Goal: Task Accomplishment & Management: Complete application form

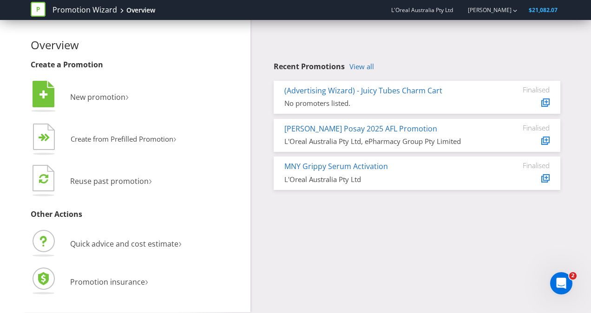
drag, startPoint x: 549, startPoint y: 10, endPoint x: 544, endPoint y: 12, distance: 5.2
click at [549, 10] on span "$21,082.07" at bounding box center [543, 10] width 29 height 8
click at [108, 95] on span "New promotion" at bounding box center [97, 97] width 55 height 10
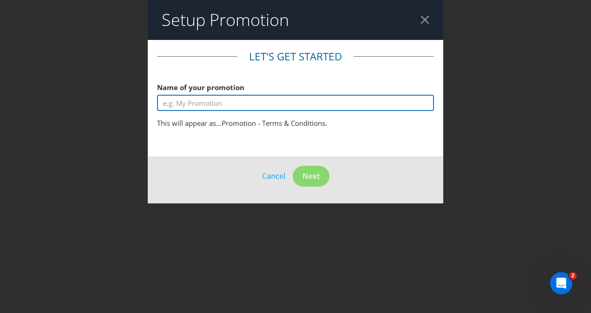
click at [219, 100] on input "text" at bounding box center [295, 103] width 277 height 16
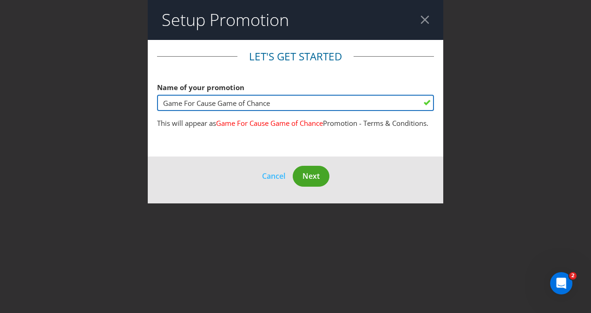
type input "Game For Cause Game of Chance"
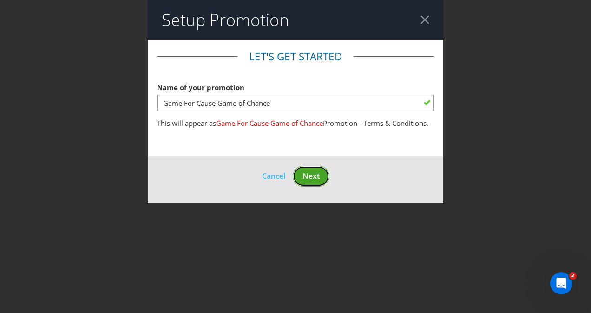
click at [312, 180] on span "Next" at bounding box center [310, 176] width 17 height 10
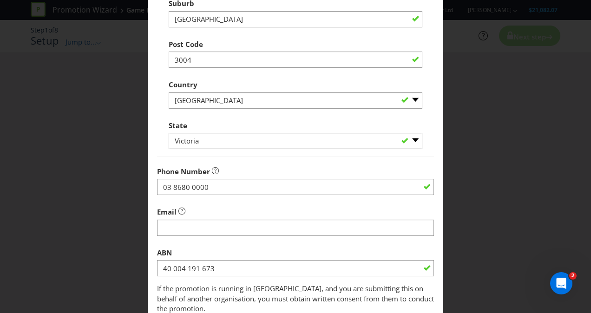
scroll to position [279, 0]
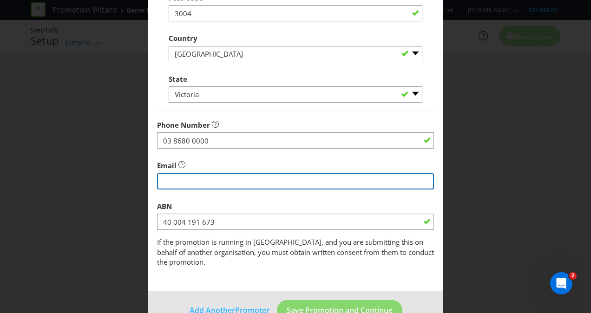
click at [224, 176] on input "string" at bounding box center [295, 181] width 277 height 16
type input "[EMAIL_ADDRESS][PERSON_NAME][DOMAIN_NAME]"
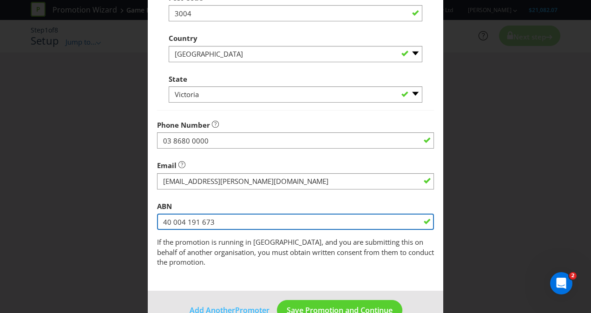
click at [288, 215] on input "40 004 191 673" at bounding box center [295, 222] width 277 height 16
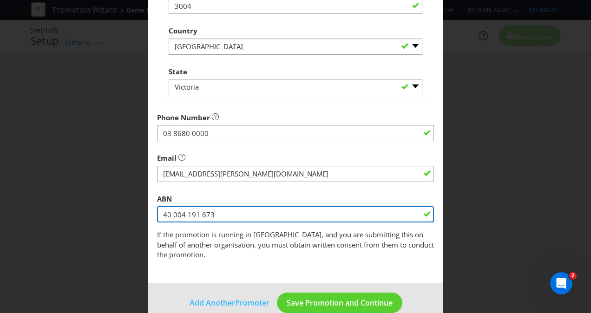
scroll to position [293, 0]
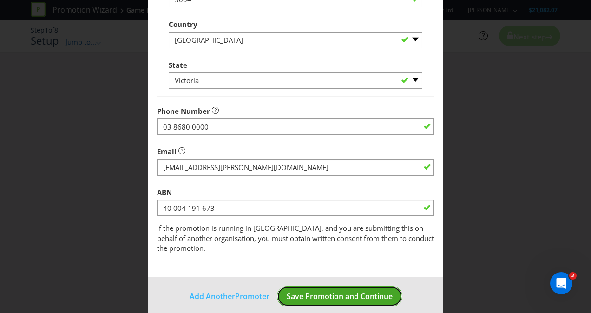
click at [319, 291] on span "Save Promotion and Continue" at bounding box center [340, 296] width 106 height 10
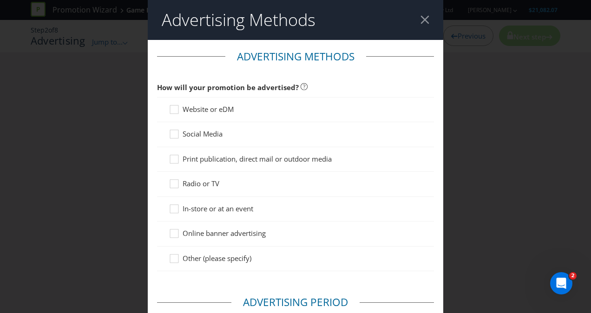
click at [200, 135] on span "Social Media" at bounding box center [203, 133] width 40 height 9
click at [0, 0] on input "Social Media" at bounding box center [0, 0] width 0 height 0
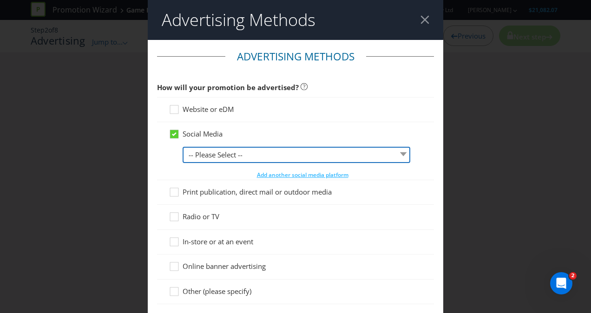
click at [204, 150] on select "-- Please Select -- Facebook X Instagram Snapchat LinkedIn Pinterest Tumblr You…" at bounding box center [297, 155] width 228 height 16
select select "YOUTUBE"
click at [183, 147] on select "-- Please Select -- Facebook X Instagram Snapchat LinkedIn Pinterest Tumblr You…" at bounding box center [297, 155] width 228 height 16
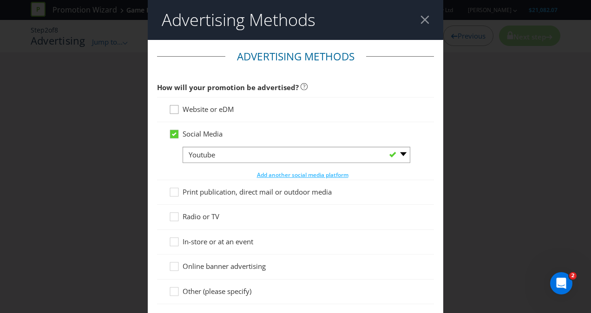
click at [172, 107] on div at bounding box center [174, 106] width 5 height 5
click at [0, 0] on input "Website or eDM" at bounding box center [0, 0] width 0 height 0
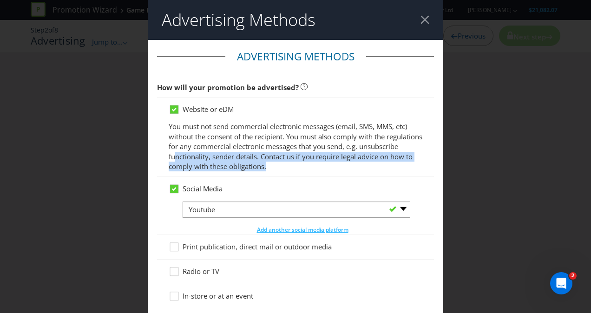
drag, startPoint x: 216, startPoint y: 156, endPoint x: 336, endPoint y: 167, distance: 121.3
click at [336, 167] on p "You must not send commercial electronic messages (email, SMS, MMS, etc) without…" at bounding box center [296, 147] width 254 height 50
click at [335, 165] on p "You must not send commercial electronic messages (email, SMS, MMS, etc) without…" at bounding box center [296, 147] width 254 height 50
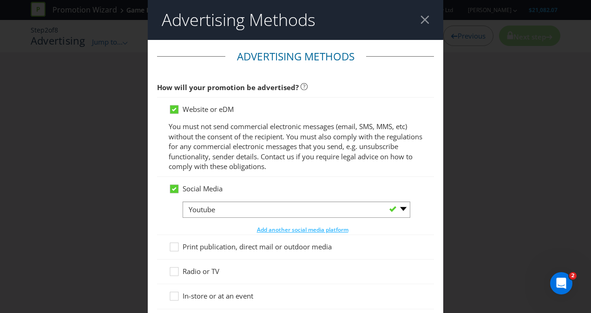
click at [321, 163] on p "You must not send commercial electronic messages (email, SMS, MMS, etc) without…" at bounding box center [296, 147] width 254 height 50
click at [174, 111] on icon at bounding box center [174, 109] width 8 height 8
click at [0, 0] on input "Website or eDM" at bounding box center [0, 0] width 0 height 0
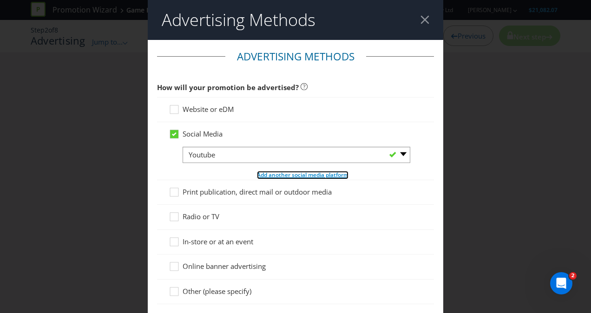
click at [281, 176] on span "Add another social media platform" at bounding box center [303, 175] width 92 height 8
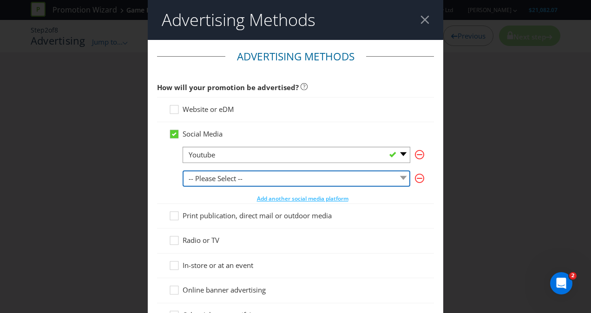
click at [247, 171] on select "-- Please Select -- Facebook X Instagram Snapchat LinkedIn Pinterest Tumblr You…" at bounding box center [297, 178] width 228 height 16
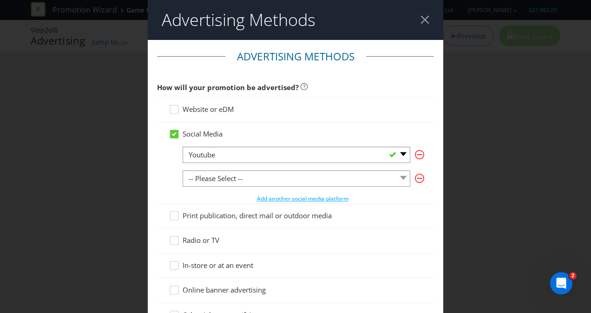
click at [165, 171] on div "Social Media -- Please Select -- Facebook X Instagram Snapchat LinkedIn Pintere…" at bounding box center [295, 162] width 277 height 81
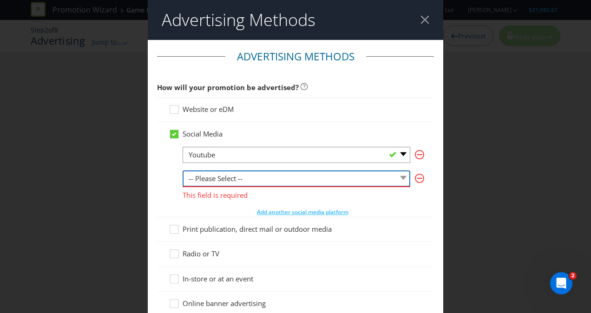
click at [205, 179] on select "-- Please Select -- Facebook X Instagram Snapchat LinkedIn Pinterest Tumblr You…" at bounding box center [297, 178] width 228 height 16
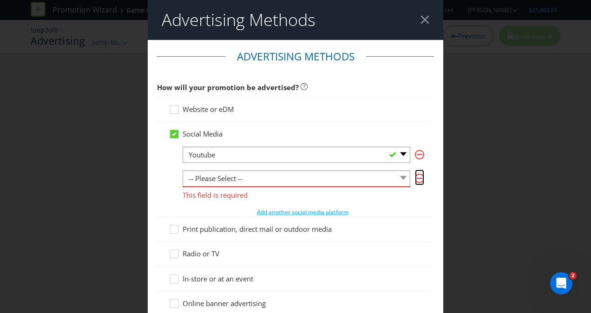
click at [417, 178] on icon "button" at bounding box center [420, 178] width 6 height 1
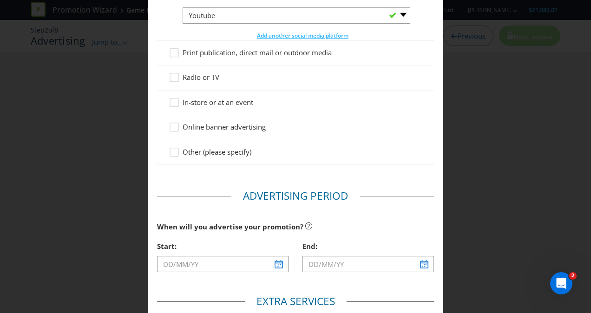
scroll to position [186, 0]
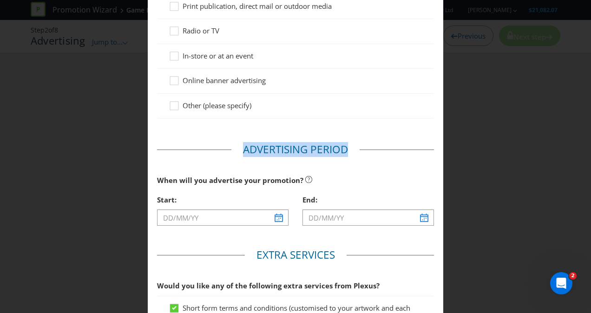
drag, startPoint x: 369, startPoint y: 151, endPoint x: 230, endPoint y: 146, distance: 138.5
click at [230, 146] on fieldset "Advertising Period When will you advertise your promotion? Start: End:" at bounding box center [295, 188] width 277 height 92
click at [231, 146] on legend "Advertising Period" at bounding box center [295, 149] width 128 height 15
click at [180, 216] on input "text" at bounding box center [222, 217] width 131 height 16
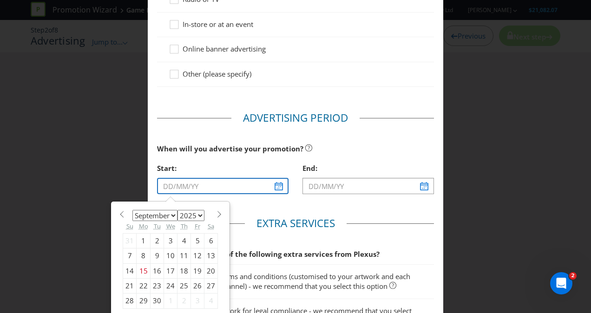
scroll to position [232, 0]
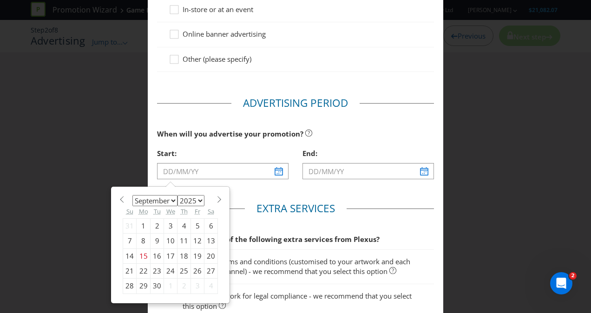
click at [207, 254] on div "20" at bounding box center [210, 255] width 13 height 15
type input "[DATE]"
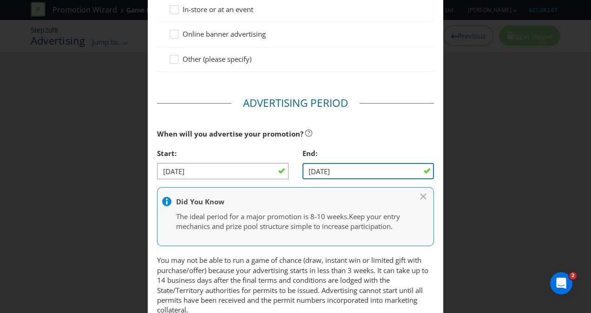
click at [322, 169] on input "[DATE]" at bounding box center [367, 171] width 131 height 16
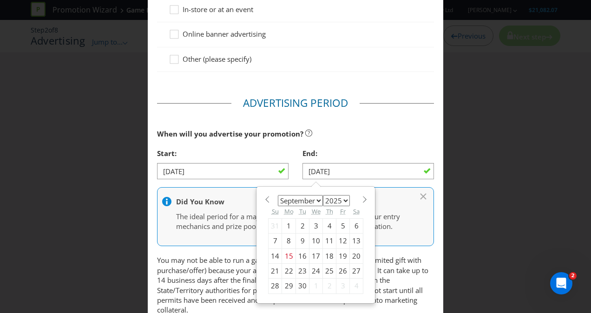
click at [350, 284] on div "4" at bounding box center [356, 286] width 13 height 15
type input "[DATE]"
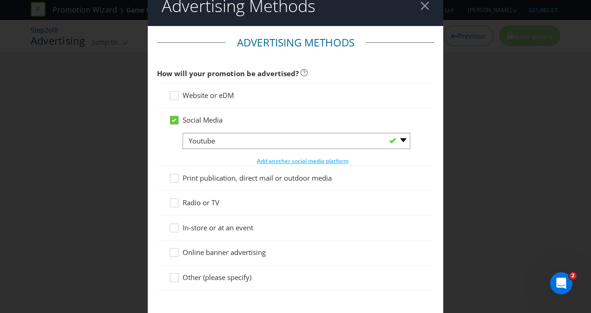
scroll to position [0, 0]
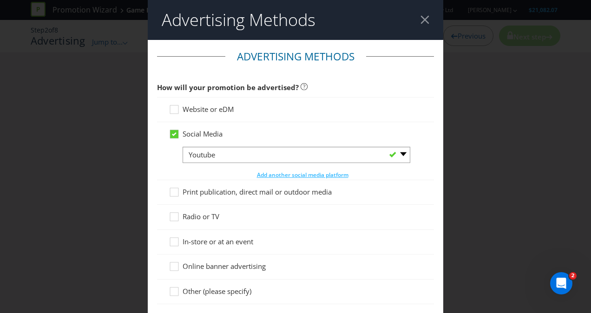
click at [420, 18] on div at bounding box center [424, 19] width 9 height 9
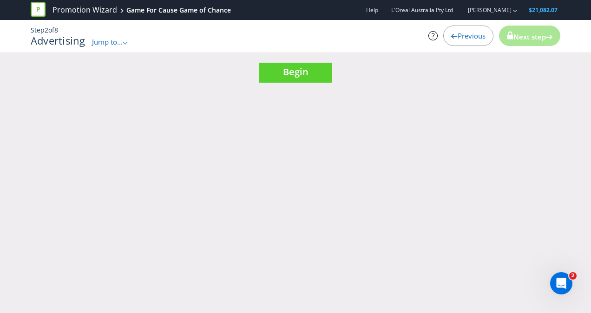
click at [451, 32] on div at bounding box center [454, 34] width 7 height 7
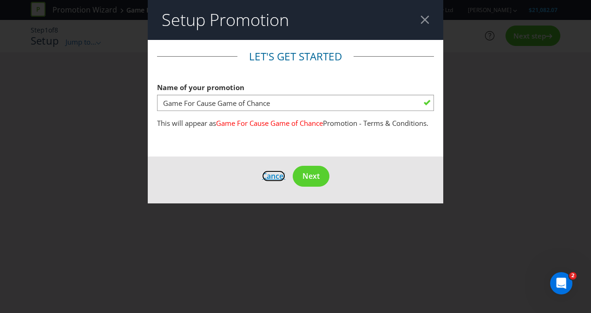
click at [269, 181] on span "Cancel" at bounding box center [273, 176] width 23 height 10
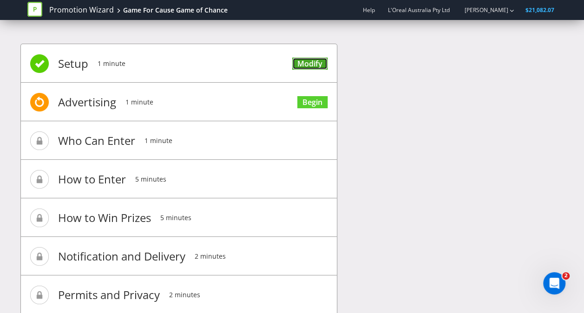
click at [315, 61] on link "Modify" at bounding box center [309, 64] width 35 height 13
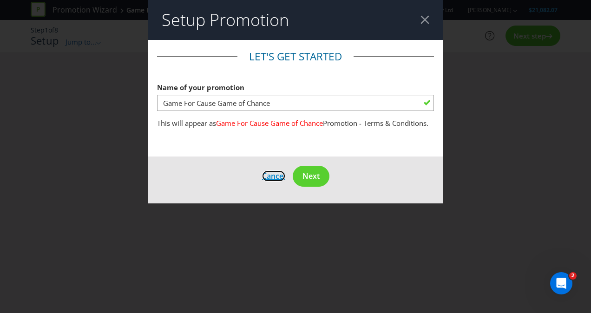
click at [275, 181] on span "Cancel" at bounding box center [273, 176] width 23 height 10
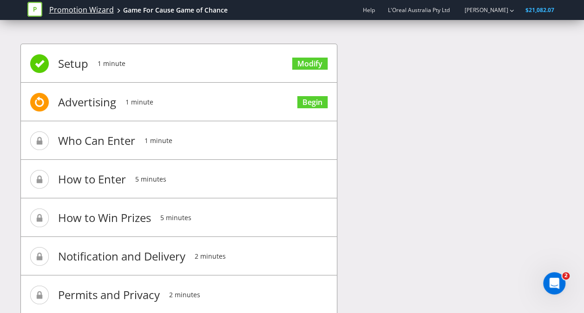
click at [98, 5] on link "Promotion Wizard" at bounding box center [81, 10] width 65 height 11
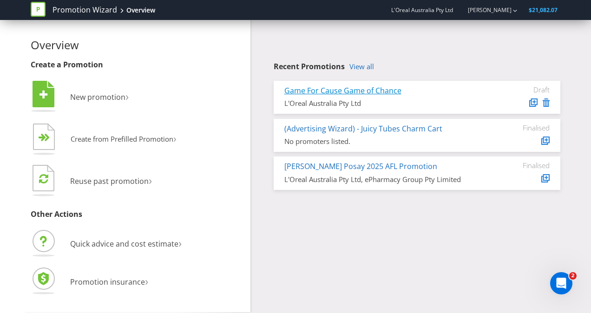
click at [353, 92] on link "Game For Cause Game of Chance" at bounding box center [342, 90] width 117 height 10
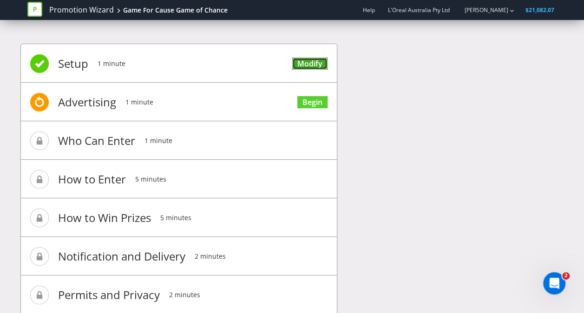
click at [301, 65] on link "Modify" at bounding box center [309, 64] width 35 height 13
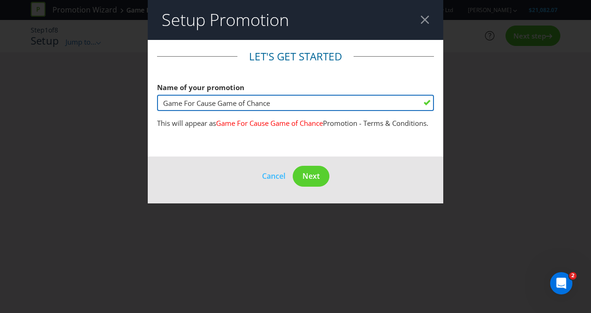
drag, startPoint x: 276, startPoint y: 105, endPoint x: 218, endPoint y: 107, distance: 57.6
click at [218, 107] on input "Game For Cause Game of Chance" at bounding box center [295, 103] width 277 height 16
type input "Game For Cause Competition"
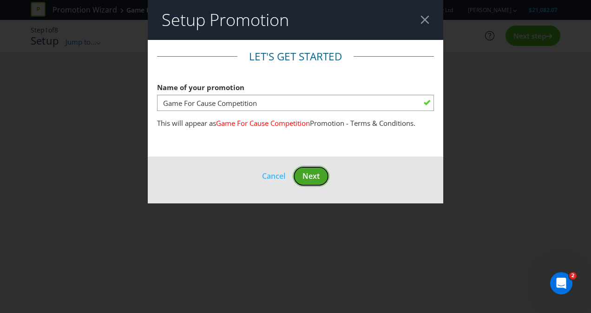
click at [297, 181] on button "Next" at bounding box center [311, 176] width 37 height 21
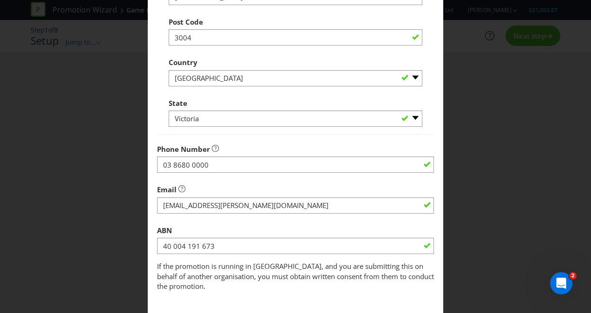
scroll to position [293, 0]
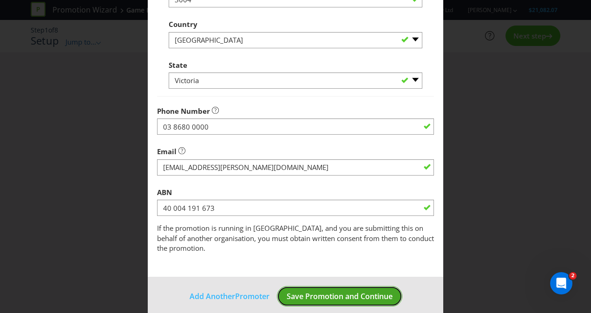
click at [332, 291] on span "Save Promotion and Continue" at bounding box center [340, 296] width 106 height 10
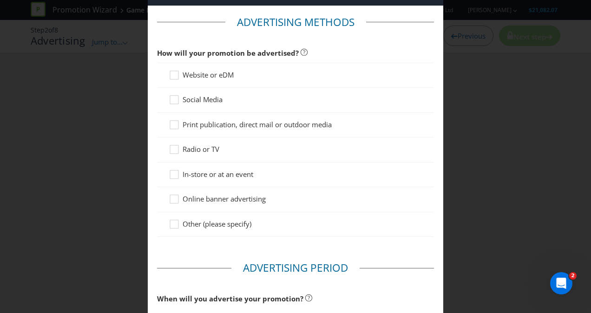
scroll to position [46, 0]
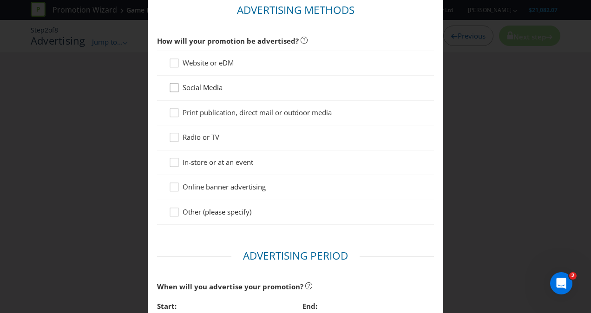
click at [173, 87] on icon at bounding box center [176, 90] width 14 height 14
click at [0, 0] on input "Social Media" at bounding box center [0, 0] width 0 height 0
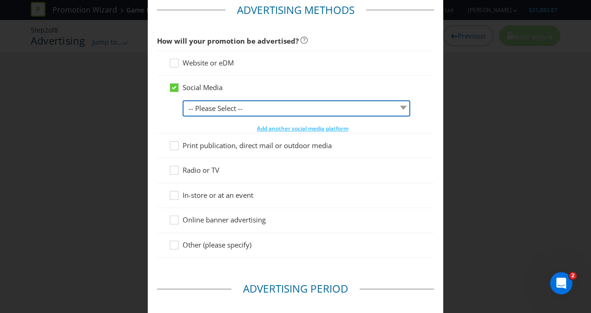
click at [216, 112] on select "-- Please Select -- Facebook X Instagram Snapchat LinkedIn Pinterest Tumblr You…" at bounding box center [297, 108] width 228 height 16
select select "YOUTUBE"
click at [183, 100] on select "-- Please Select -- Facebook X Instagram Snapchat LinkedIn Pinterest Tumblr You…" at bounding box center [297, 108] width 228 height 16
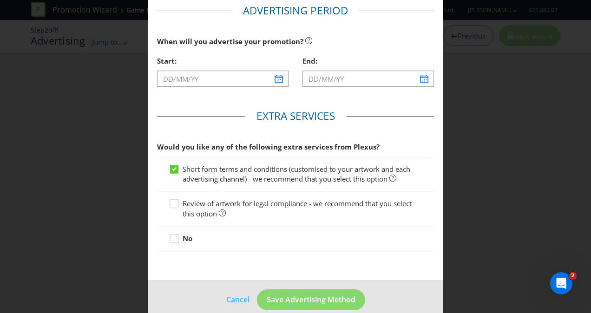
scroll to position [325, 0]
click at [251, 71] on input "text" at bounding box center [222, 78] width 131 height 16
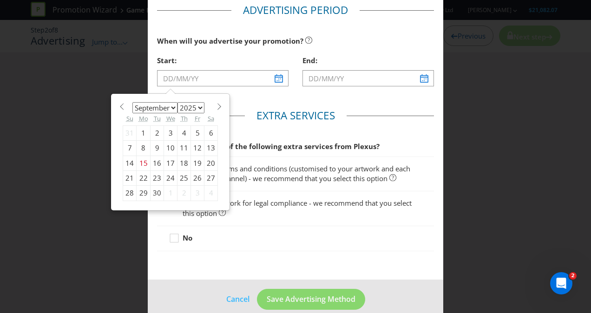
click at [269, 217] on div "Review of artwork for legal compliance - we recommend that you select this opti…" at bounding box center [295, 208] width 277 height 35
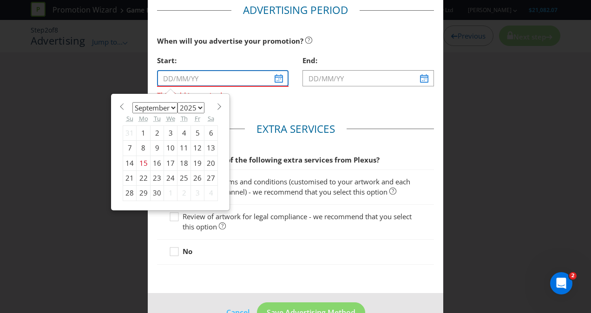
click at [215, 77] on input "text" at bounding box center [222, 78] width 131 height 16
click at [168, 162] on div "17" at bounding box center [170, 163] width 13 height 15
type input "[DATE]"
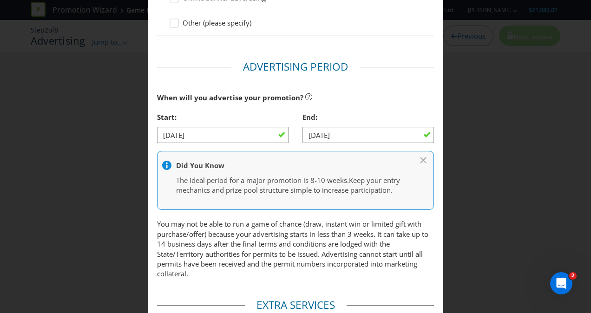
scroll to position [315, 0]
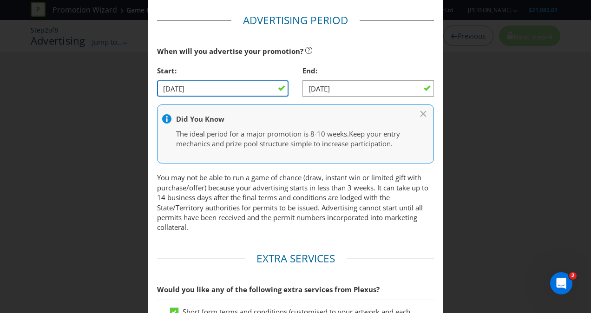
click at [279, 86] on input "[DATE]" at bounding box center [222, 88] width 131 height 16
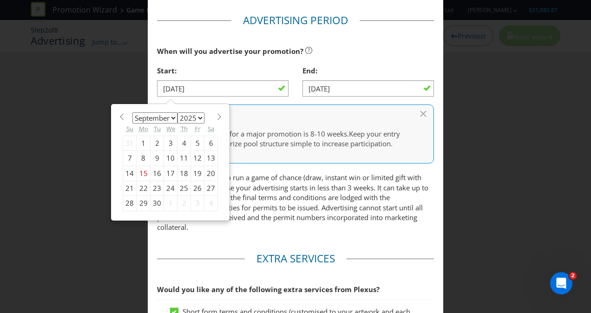
click at [204, 170] on div "20" at bounding box center [210, 173] width 13 height 15
type input "[DATE]"
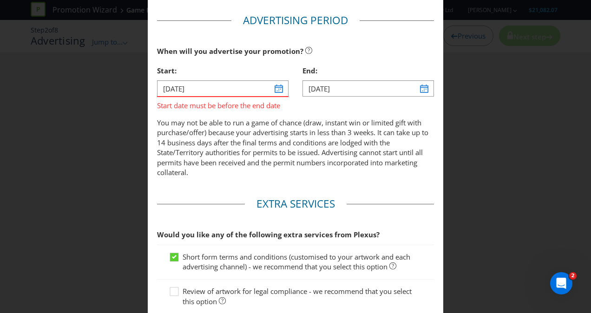
click at [208, 164] on p "You may not be able to run a game of chance (draw, instant win or limited gift …" at bounding box center [295, 148] width 277 height 60
click at [348, 87] on input "[DATE]" at bounding box center [367, 88] width 131 height 16
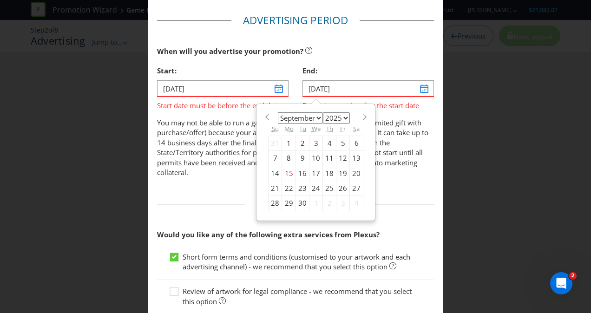
click at [350, 201] on div "4" at bounding box center [356, 203] width 13 height 15
type input "[DATE]"
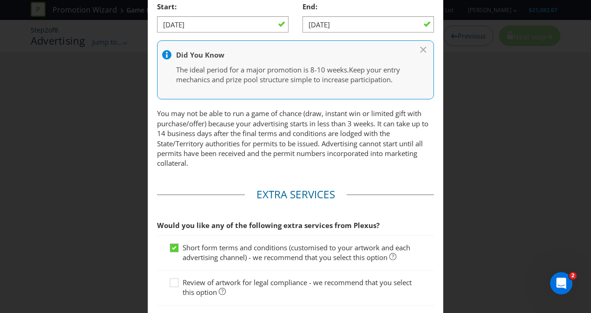
click at [327, 173] on fieldset "Advertising Period When will you advertise your promotion? Start: [DATE] End: […" at bounding box center [295, 61] width 277 height 224
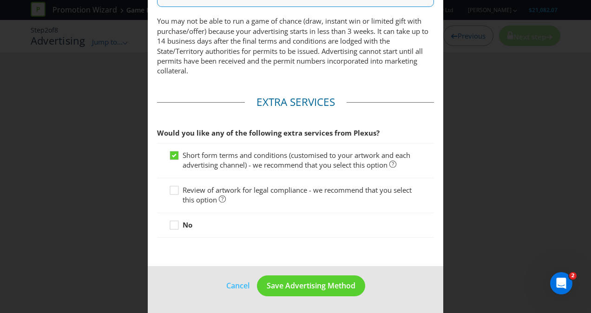
scroll to position [478, 0]
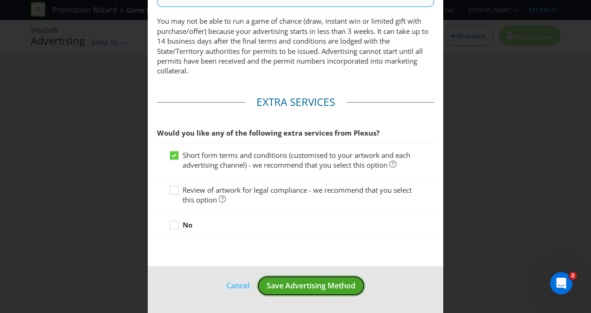
click at [306, 290] on span "Save Advertising Method" at bounding box center [311, 286] width 89 height 10
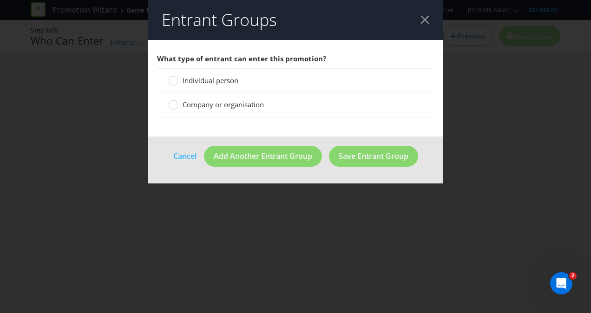
click at [209, 82] on span "Individual person" at bounding box center [211, 80] width 56 height 9
click at [0, 0] on input "Individual person" at bounding box center [0, 0] width 0 height 0
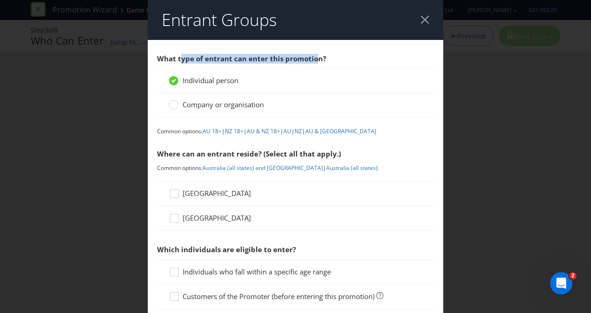
drag, startPoint x: 178, startPoint y: 56, endPoint x: 316, endPoint y: 56, distance: 137.5
click at [316, 56] on span "What type of entrant can enter this promotion?" at bounding box center [241, 58] width 169 height 9
click at [319, 57] on span "What type of entrant can enter this promotion?" at bounding box center [241, 58] width 169 height 9
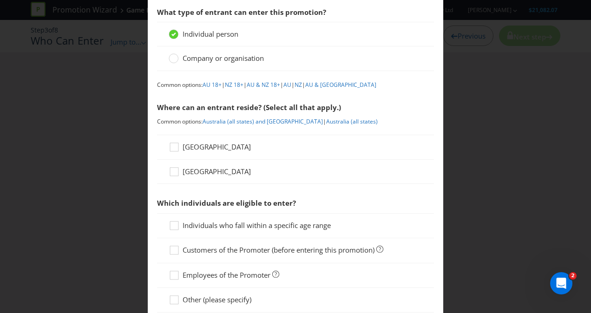
click at [193, 150] on span "[GEOGRAPHIC_DATA]" at bounding box center [217, 146] width 68 height 9
click at [0, 0] on input "[GEOGRAPHIC_DATA]" at bounding box center [0, 0] width 0 height 0
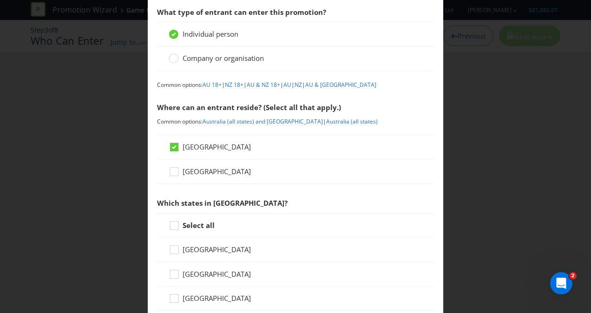
click at [192, 170] on span "[GEOGRAPHIC_DATA]" at bounding box center [217, 171] width 68 height 9
click at [0, 0] on input "[GEOGRAPHIC_DATA]" at bounding box center [0, 0] width 0 height 0
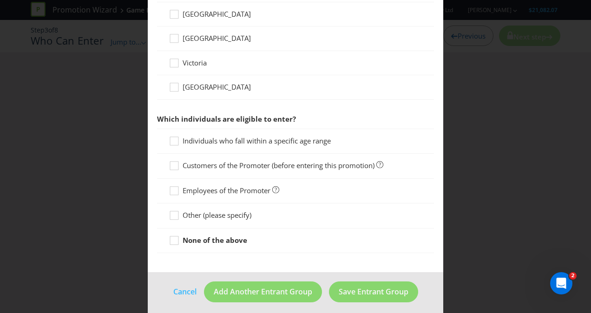
scroll to position [382, 0]
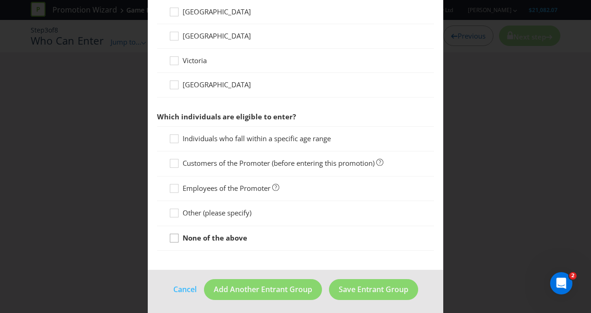
click at [174, 234] on div at bounding box center [174, 235] width 5 height 5
click at [0, 0] on input "None of the above" at bounding box center [0, 0] width 0 height 0
click at [183, 285] on link "Cancel" at bounding box center [185, 290] width 24 height 12
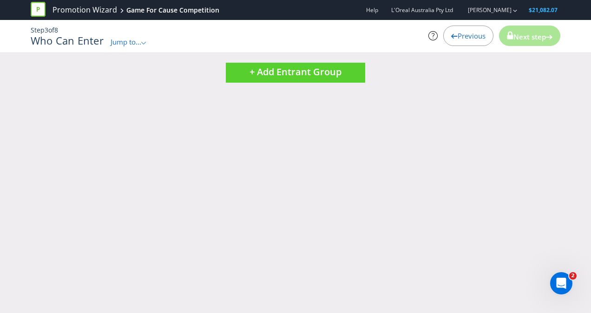
click at [57, 35] on h1 "Who Can Enter" at bounding box center [67, 40] width 73 height 11
click at [59, 43] on h1 "Who Can Enter" at bounding box center [67, 40] width 73 height 11
click at [472, 29] on div "Previous" at bounding box center [468, 36] width 50 height 20
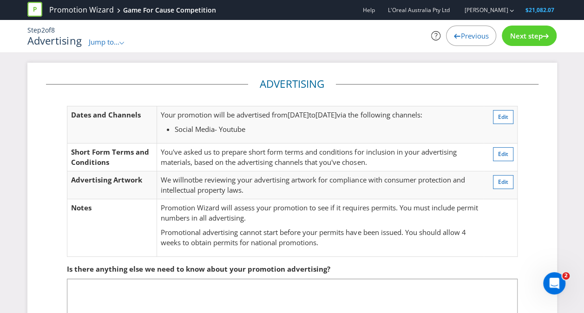
click at [471, 35] on span "Previous" at bounding box center [474, 35] width 28 height 9
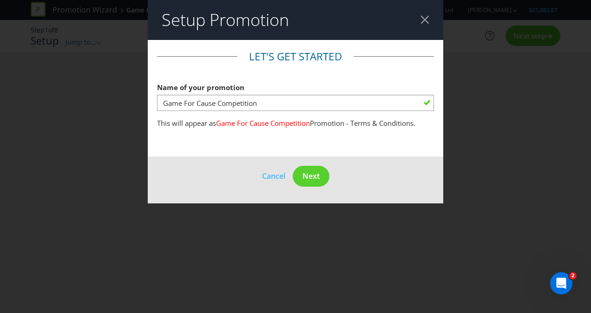
click at [299, 124] on span "Game For Cause Competition" at bounding box center [263, 122] width 94 height 9
click at [317, 182] on button "Next" at bounding box center [311, 176] width 37 height 21
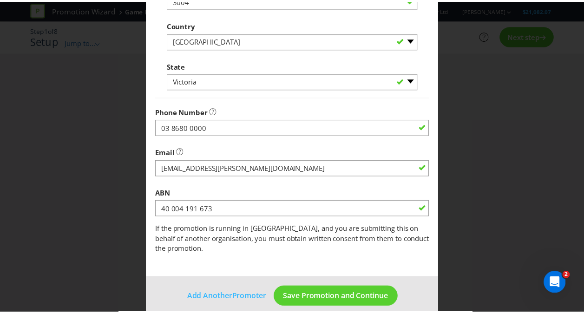
scroll to position [293, 0]
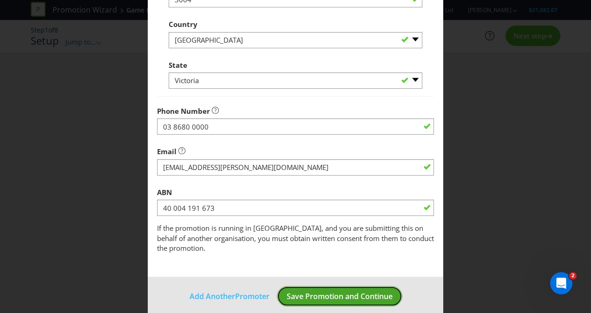
click at [321, 291] on span "Save Promotion and Continue" at bounding box center [340, 296] width 106 height 10
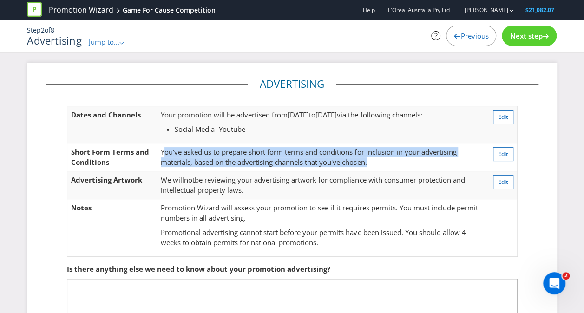
drag, startPoint x: 165, startPoint y: 154, endPoint x: 375, endPoint y: 163, distance: 209.7
click at [375, 163] on td "You've asked us to prepare short form terms and conditions for inclusion in you…" at bounding box center [320, 158] width 327 height 28
click at [185, 158] on span "You've asked us to prepare short form terms and conditions for inclusion in you…" at bounding box center [308, 156] width 295 height 19
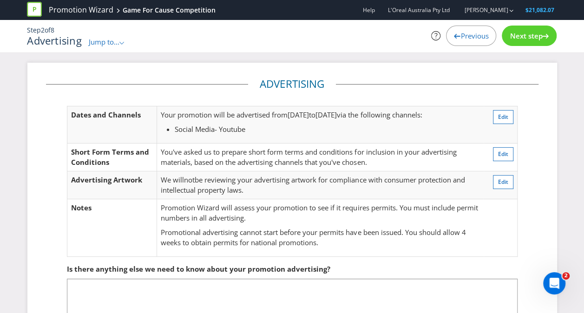
click at [190, 155] on span "You've asked us to prepare short form terms and conditions for inclusion in you…" at bounding box center [308, 156] width 295 height 19
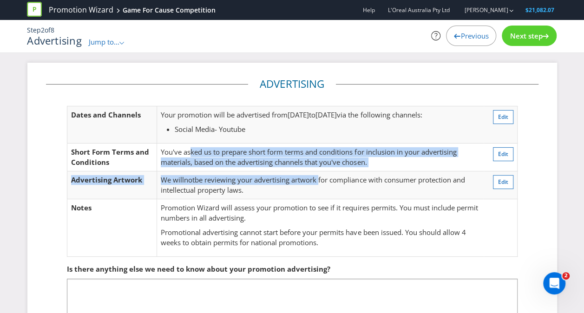
drag, startPoint x: 190, startPoint y: 154, endPoint x: 322, endPoint y: 170, distance: 132.5
click at [322, 170] on tbody "Dates and Channels Your promotion will be advertised from [DATE] to [DATE] via …" at bounding box center [292, 181] width 450 height 150
click at [322, 171] on td "We will not be reviewing your advertising artwork for compliance with consumer …" at bounding box center [320, 185] width 327 height 28
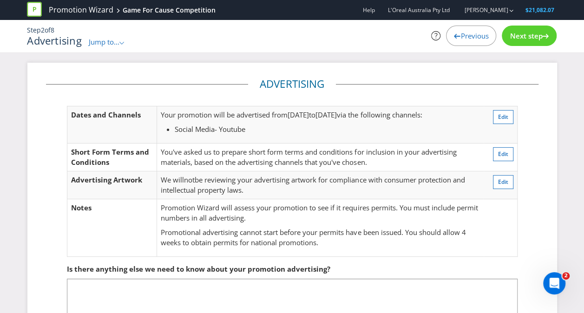
click at [294, 188] on td "We will not be reviewing your advertising artwork for compliance with consumer …" at bounding box center [320, 185] width 327 height 28
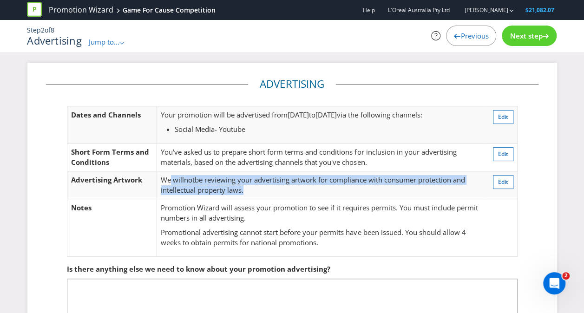
drag, startPoint x: 293, startPoint y: 190, endPoint x: 169, endPoint y: 178, distance: 124.6
click at [169, 178] on td "We will not be reviewing your advertising artwork for compliance with consumer …" at bounding box center [320, 185] width 327 height 28
click at [172, 178] on span "We will" at bounding box center [172, 179] width 23 height 9
drag, startPoint x: 172, startPoint y: 178, endPoint x: 266, endPoint y: 190, distance: 94.0
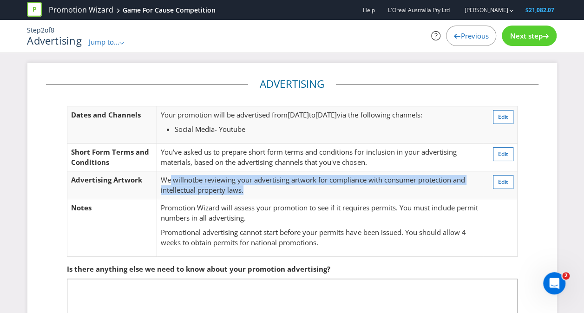
click at [266, 190] on td "We will not be reviewing your advertising artwork for compliance with consumer …" at bounding box center [320, 185] width 327 height 28
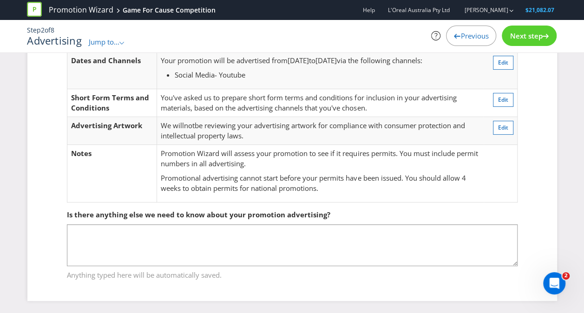
scroll to position [55, 0]
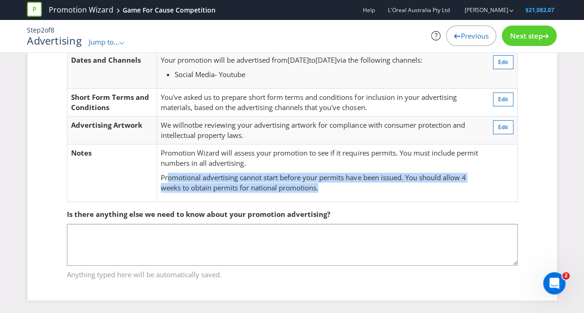
drag, startPoint x: 166, startPoint y: 176, endPoint x: 361, endPoint y: 186, distance: 195.4
click at [361, 186] on p "Promotional advertising cannot start before your permits have been issued. You …" at bounding box center [320, 183] width 319 height 20
drag, startPoint x: 361, startPoint y: 186, endPoint x: 351, endPoint y: 185, distance: 10.3
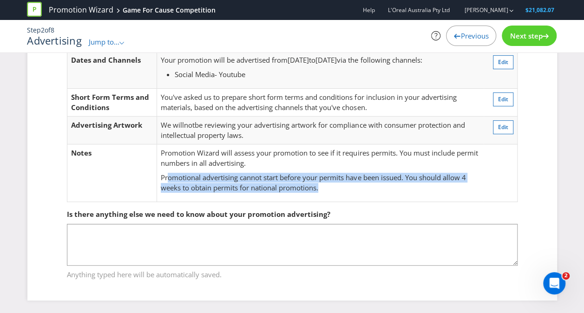
click at [351, 185] on p "Promotional advertising cannot start before your permits have been issued. You …" at bounding box center [320, 183] width 319 height 20
click at [330, 183] on p "Promotional advertising cannot start before your permits have been issued. You …" at bounding box center [320, 183] width 319 height 20
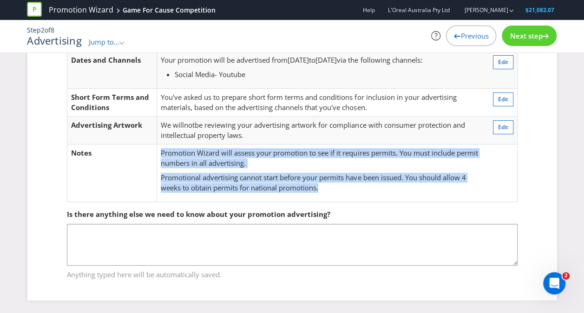
drag, startPoint x: 323, startPoint y: 186, endPoint x: 161, endPoint y: 155, distance: 165.0
click at [161, 155] on td "Promotion Wizard will assess your promotion to see if it requires permits. You …" at bounding box center [320, 173] width 327 height 58
drag, startPoint x: 161, startPoint y: 155, endPoint x: 181, endPoint y: 157, distance: 20.6
click at [181, 157] on p "Promotion Wizard will assess your promotion to see if it requires permits. You …" at bounding box center [320, 158] width 319 height 20
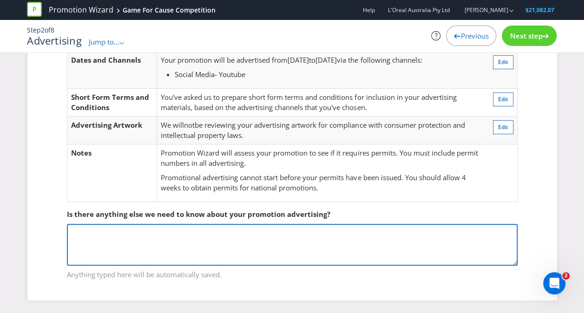
click at [203, 228] on textarea at bounding box center [292, 245] width 451 height 42
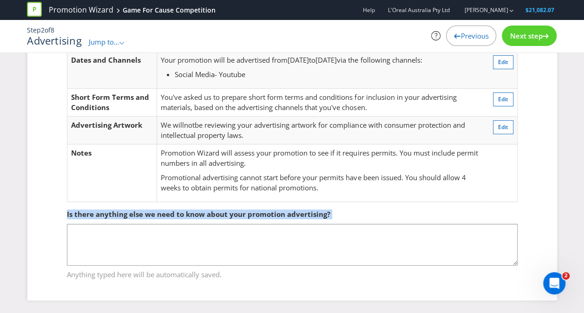
drag, startPoint x: 328, startPoint y: 213, endPoint x: 64, endPoint y: 216, distance: 264.8
click at [64, 216] on fieldset "Is there anything else we need to know about your promotion advertising? Anythi…" at bounding box center [292, 239] width 492 height 96
drag, startPoint x: 64, startPoint y: 216, endPoint x: 106, endPoint y: 218, distance: 42.3
click at [106, 218] on div "Is there anything else we need to know about your promotion advertising?" at bounding box center [292, 214] width 451 height 19
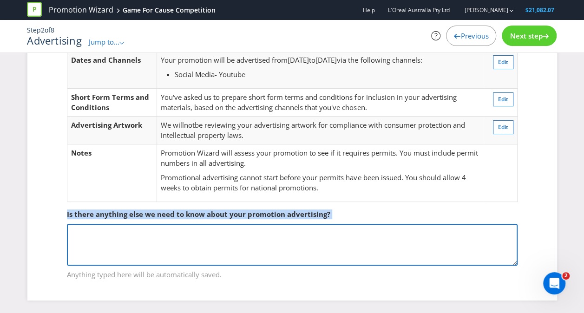
click at [104, 234] on textarea at bounding box center [292, 245] width 451 height 42
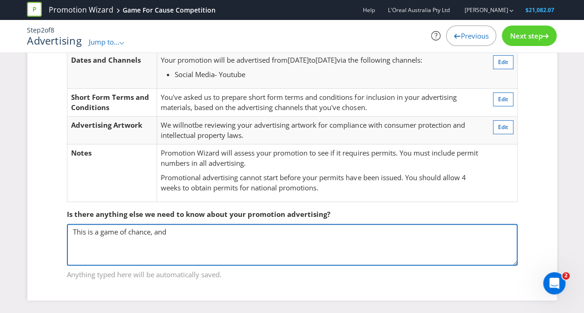
type textarea "This is a game of chance, and"
click at [222, 232] on textarea "This is a game of chance, and" at bounding box center [292, 245] width 451 height 42
drag, startPoint x: 222, startPoint y: 233, endPoint x: 61, endPoint y: 216, distance: 162.1
click at [61, 216] on fieldset "Is there anything else we need to know about your promotion advertising? This i…" at bounding box center [292, 239] width 492 height 96
paste textarea "START Donate $40 or more to the [MEDICAL_DATA] Institute of Australia via our o…"
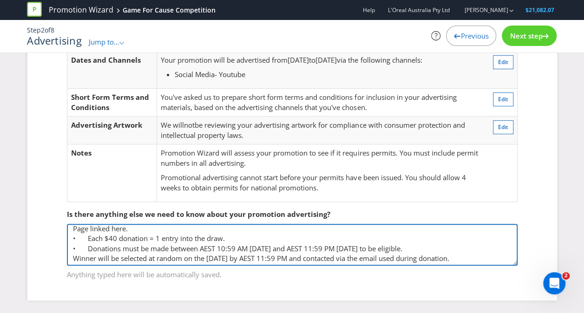
scroll to position [113, 0]
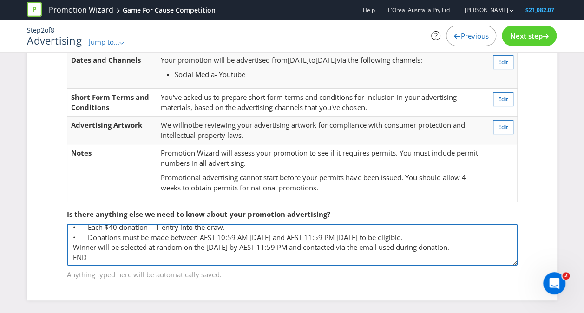
type textarea "suggested: START Donate $40 or more to the [MEDICAL_DATA] Institute of Australi…"
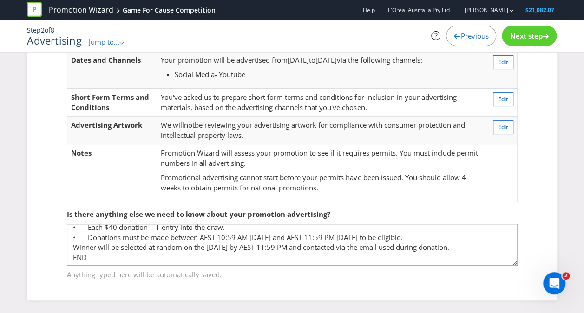
click at [523, 38] on span "Next step" at bounding box center [526, 35] width 33 height 9
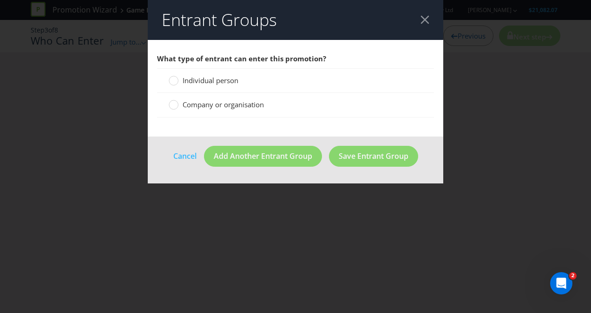
click at [218, 79] on span "Individual person" at bounding box center [211, 80] width 56 height 9
click at [0, 0] on input "Individual person" at bounding box center [0, 0] width 0 height 0
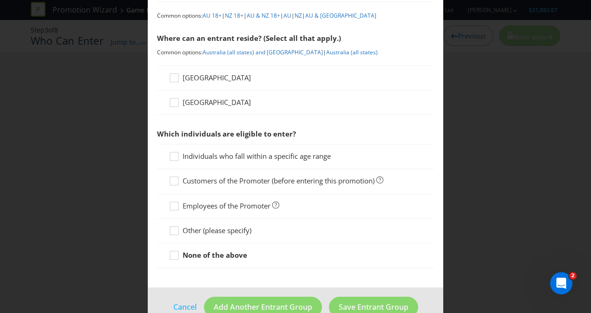
scroll to position [135, 0]
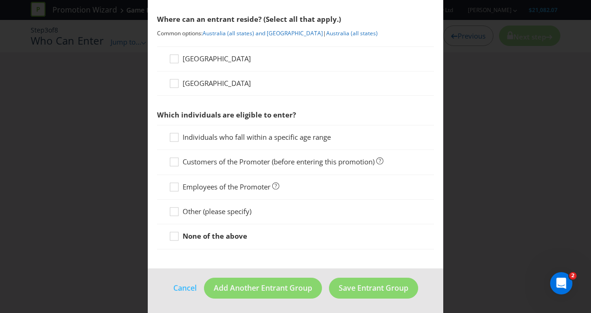
click at [210, 236] on strong "None of the above" at bounding box center [215, 235] width 65 height 9
click at [0, 0] on input "None of the above" at bounding box center [0, 0] width 0 height 0
click at [206, 56] on span "[GEOGRAPHIC_DATA]" at bounding box center [217, 58] width 68 height 9
click at [0, 0] on input "[GEOGRAPHIC_DATA]" at bounding box center [0, 0] width 0 height 0
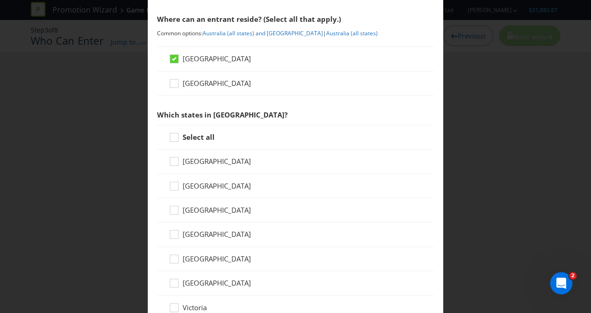
click at [202, 75] on div "[GEOGRAPHIC_DATA]" at bounding box center [295, 84] width 277 height 24
click at [201, 82] on span "[GEOGRAPHIC_DATA]" at bounding box center [217, 82] width 68 height 9
click at [0, 0] on input "[GEOGRAPHIC_DATA]" at bounding box center [0, 0] width 0 height 0
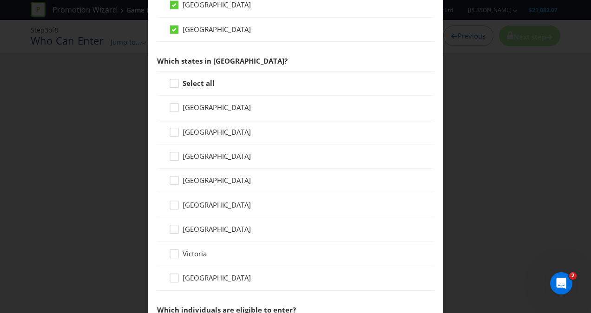
scroll to position [228, 0]
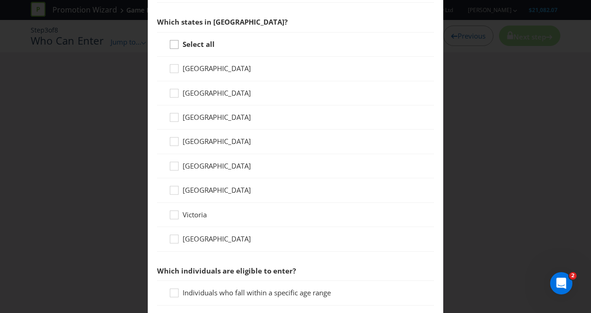
click at [171, 46] on icon at bounding box center [176, 46] width 14 height 14
click at [0, 0] on input "Select all" at bounding box center [0, 0] width 0 height 0
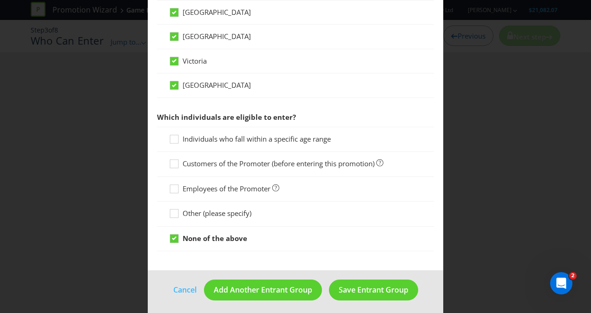
scroll to position [382, 0]
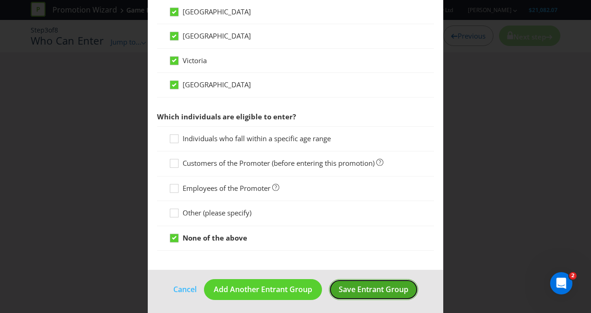
click at [384, 290] on span "Save Entrant Group" at bounding box center [374, 289] width 70 height 10
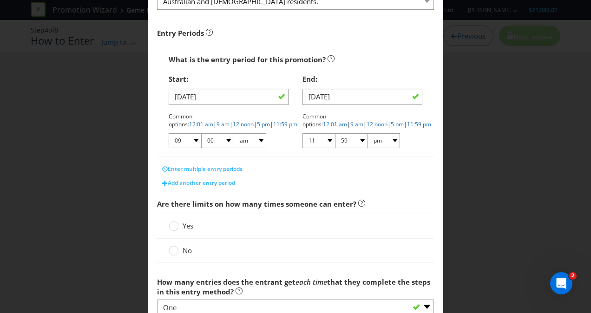
scroll to position [186, 0]
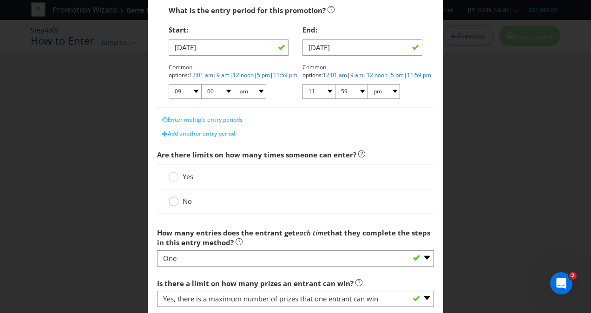
click at [175, 197] on icon at bounding box center [174, 201] width 10 height 10
click at [0, 0] on input "No" at bounding box center [0, 0] width 0 height 0
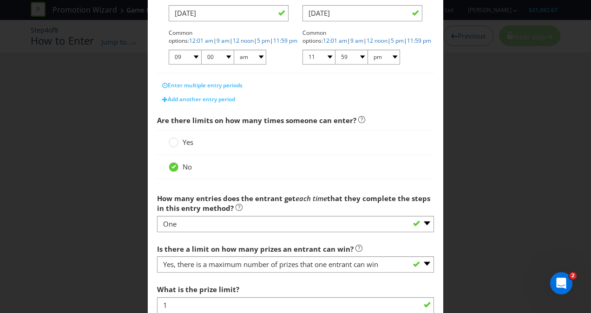
scroll to position [232, 0]
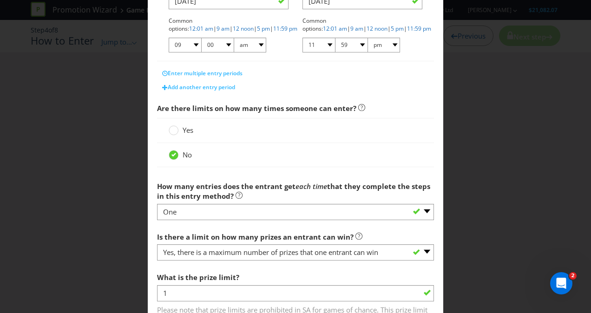
click at [183, 126] on span "Yes" at bounding box center [188, 129] width 11 height 9
click at [0, 0] on input "Yes" at bounding box center [0, 0] width 0 height 0
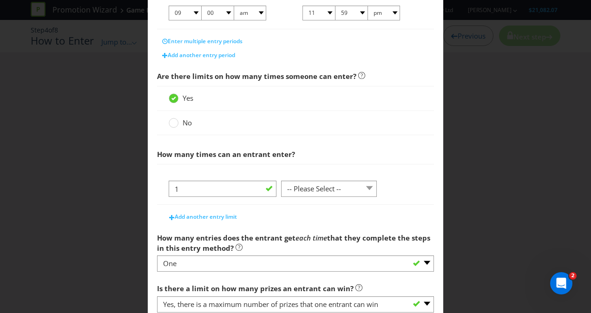
scroll to position [279, 0]
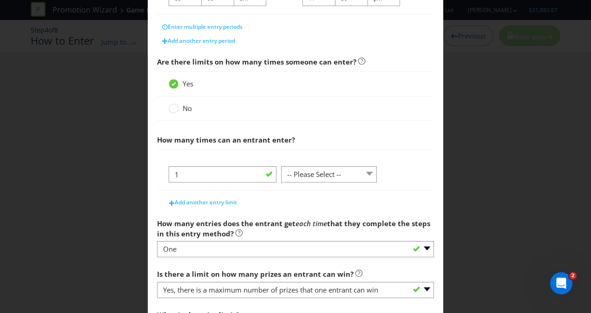
click at [177, 108] on label "No" at bounding box center [181, 109] width 25 height 10
click at [0, 0] on input "No" at bounding box center [0, 0] width 0 height 0
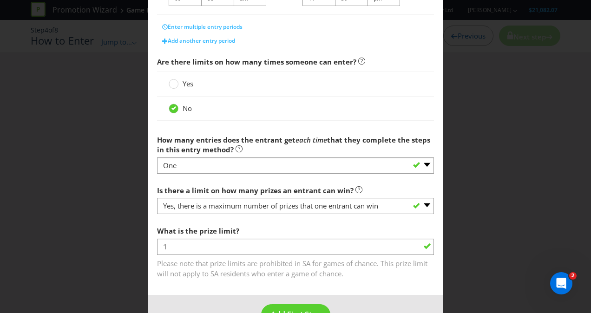
scroll to position [306, 0]
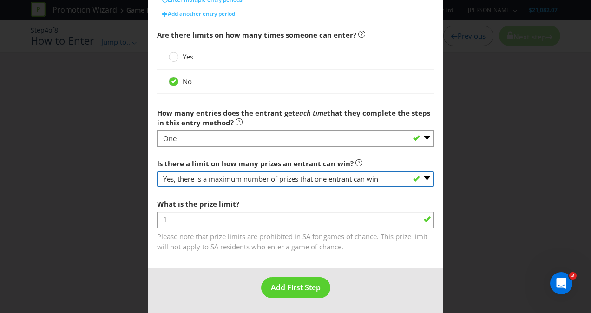
click at [267, 181] on select "-- Please select -- Yes, there is a maximum number of prizes that one entrant c…" at bounding box center [295, 179] width 277 height 16
click at [157, 171] on select "-- Please select -- Yes, there is a maximum number of prizes that one entrant c…" at bounding box center [295, 179] width 277 height 16
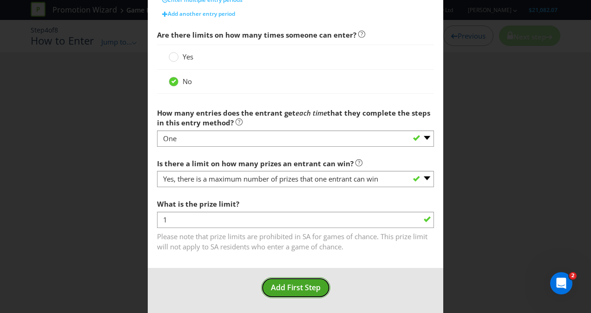
click at [291, 283] on span "Add First Step" at bounding box center [296, 287] width 50 height 10
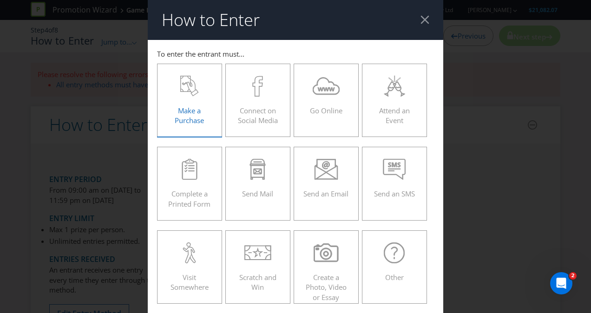
click at [199, 97] on div "Make a Purchase" at bounding box center [190, 97] width 46 height 42
click at [0, 0] on input "Make a Purchase" at bounding box center [0, 0] width 0 height 0
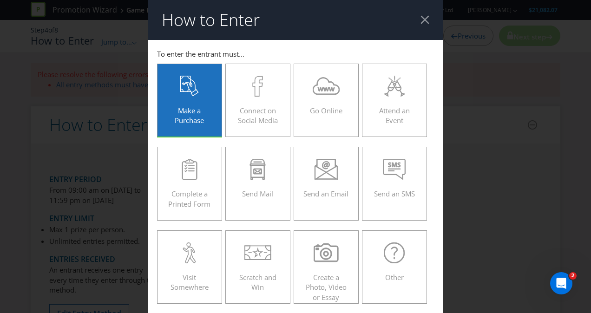
click at [187, 66] on label "Make a Purchase" at bounding box center [189, 100] width 65 height 73
click at [0, 0] on input "Make a Purchase" at bounding box center [0, 0] width 0 height 0
click at [364, 244] on label "Other" at bounding box center [394, 266] width 65 height 73
click at [0, 0] on input "Other" at bounding box center [0, 0] width 0 height 0
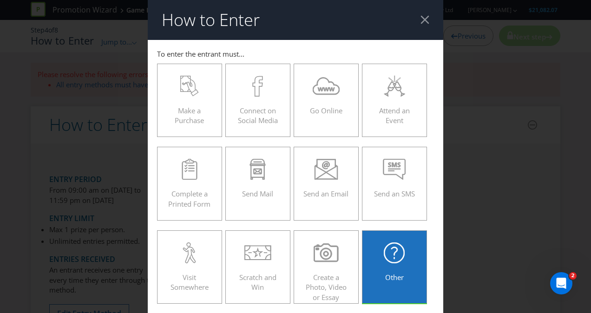
scroll to position [139, 0]
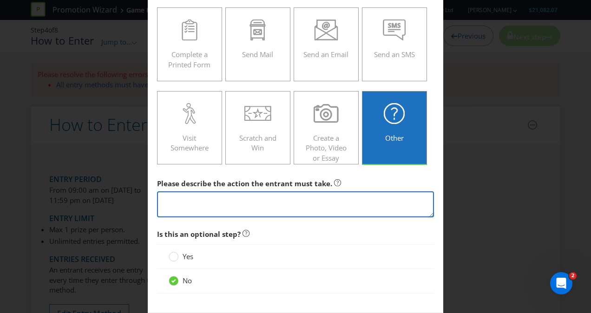
click at [238, 204] on textarea at bounding box center [295, 204] width 277 height 26
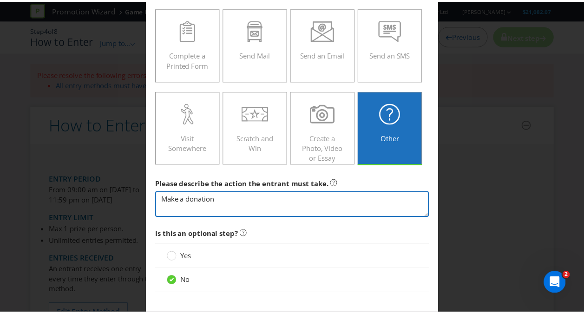
scroll to position [182, 0]
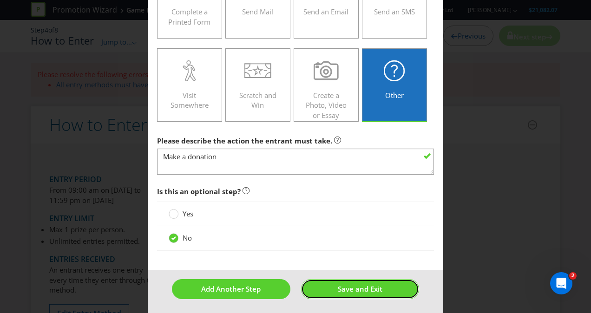
drag, startPoint x: 346, startPoint y: 287, endPoint x: 239, endPoint y: 163, distance: 163.7
click at [239, 163] on form "To enter the entrant must... Make a Purchase Connect on Social Media Go Online …" at bounding box center [295, 87] width 295 height 458
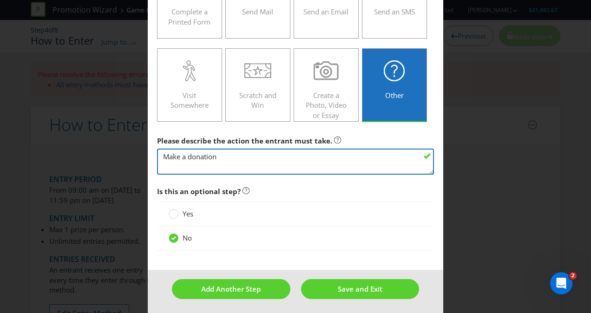
click at [239, 163] on textarea "Make a donation" at bounding box center [295, 162] width 277 height 26
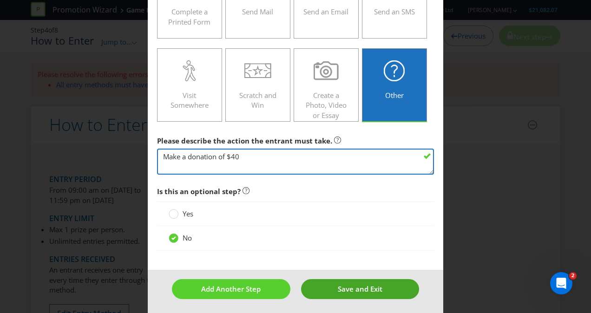
type textarea "Make a donation of $40"
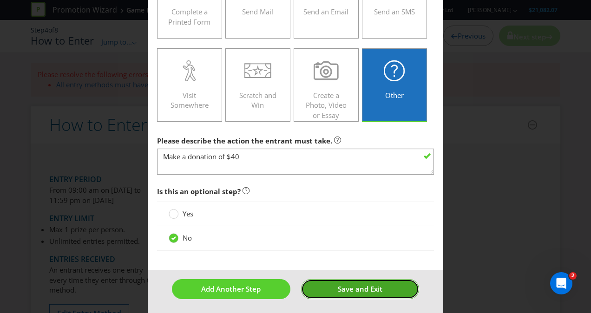
click at [356, 286] on span "Save and Exit" at bounding box center [360, 288] width 45 height 9
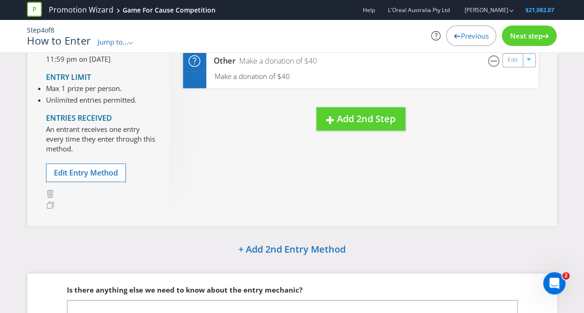
scroll to position [46, 0]
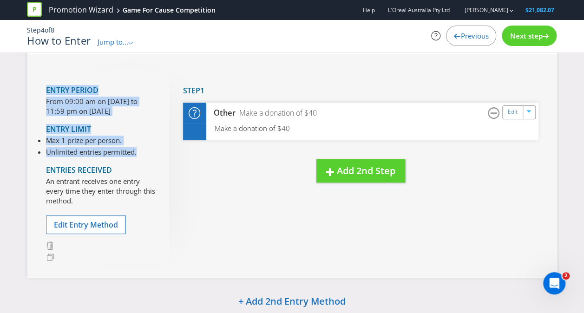
drag, startPoint x: 142, startPoint y: 151, endPoint x: 41, endPoint y: 92, distance: 117.2
click at [41, 92] on div "Entry Period From 09:00 am on [DATE] to 11:59 pm on [DATE] Entry Limit Max 1 pr…" at bounding box center [291, 165] width 529 height 223
drag, startPoint x: 41, startPoint y: 92, endPoint x: 75, endPoint y: 140, distance: 58.9
click at [59, 112] on p "From 09:00 am on [DATE] to 11:59 pm on [DATE]" at bounding box center [100, 107] width 109 height 20
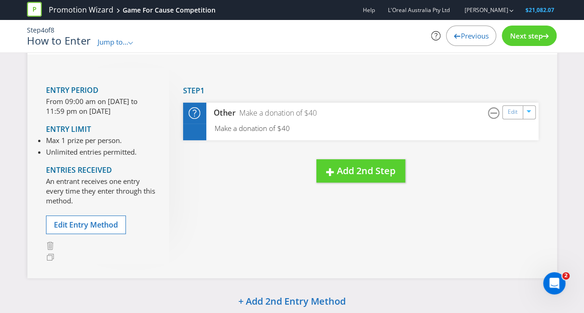
click at [86, 192] on p "An entrant receives one entry every time they enter through this method." at bounding box center [100, 191] width 109 height 30
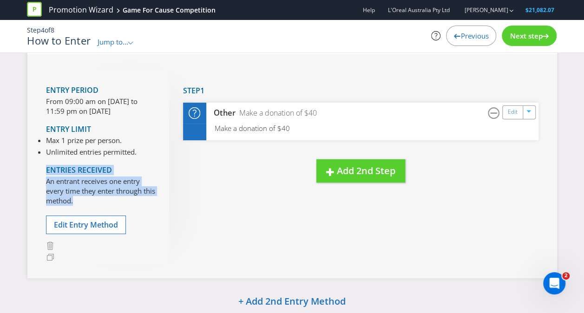
drag, startPoint x: 92, startPoint y: 199, endPoint x: 46, endPoint y: 167, distance: 56.0
click at [46, 167] on div "Entries Received An entrant receives one entry every time they enter through th…" at bounding box center [100, 183] width 109 height 49
click at [46, 167] on h4 "Entries Received" at bounding box center [100, 170] width 109 height 8
click at [47, 168] on h4 "Entries Received" at bounding box center [100, 170] width 109 height 8
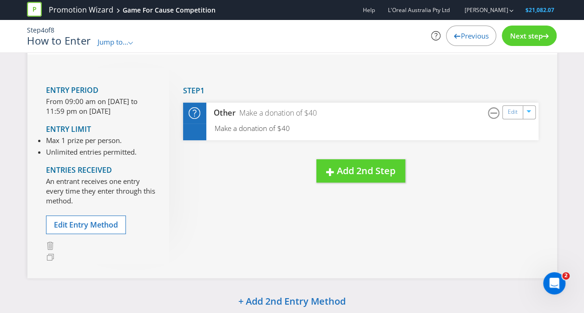
click at [65, 181] on p "An entrant receives one entry every time they enter through this method." at bounding box center [100, 191] width 109 height 30
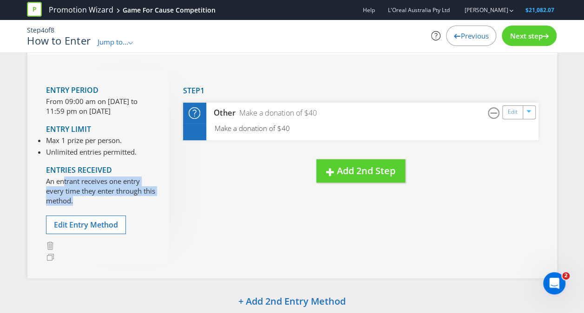
drag, startPoint x: 63, startPoint y: 182, endPoint x: 133, endPoint y: 203, distance: 73.1
click at [133, 203] on p "An entrant receives one entry every time they enter through this method." at bounding box center [100, 191] width 109 height 30
click at [131, 202] on p "An entrant receives one entry every time they enter through this method." at bounding box center [100, 191] width 109 height 30
click at [121, 201] on p "An entrant receives one entry every time they enter through this method." at bounding box center [100, 191] width 109 height 30
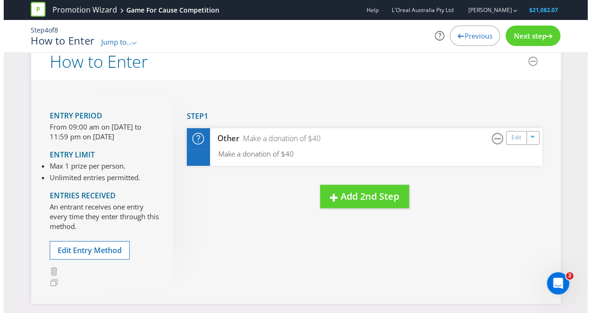
scroll to position [0, 0]
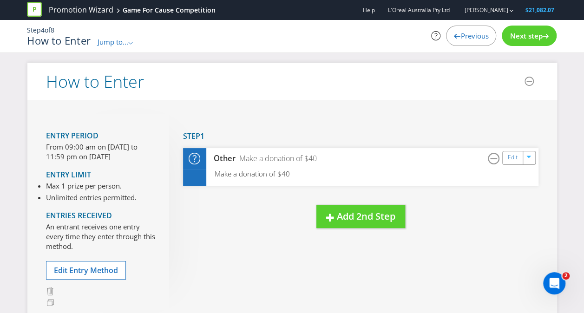
click at [533, 34] on span "Next step" at bounding box center [526, 35] width 33 height 9
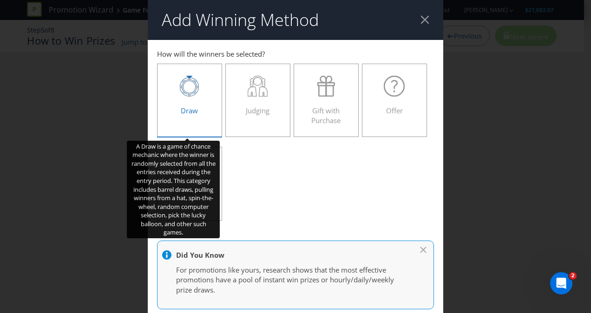
click at [191, 92] on icon at bounding box center [189, 86] width 19 height 21
click at [0, 0] on input "Draw" at bounding box center [0, 0] width 0 height 0
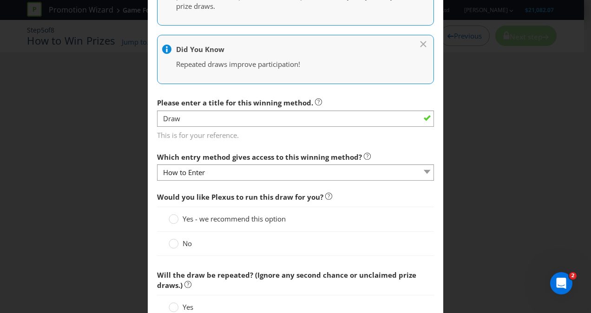
scroll to position [279, 0]
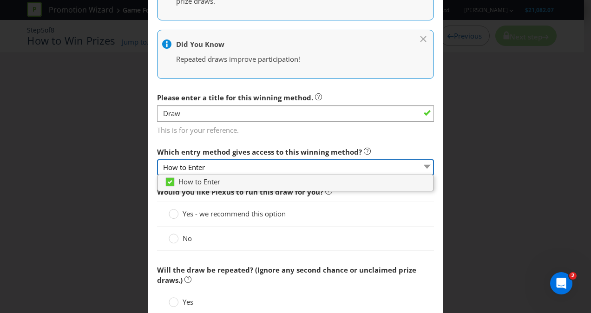
click at [276, 164] on select "How to Enter" at bounding box center [295, 167] width 277 height 16
click at [276, 169] on select "How to Enter" at bounding box center [295, 167] width 277 height 16
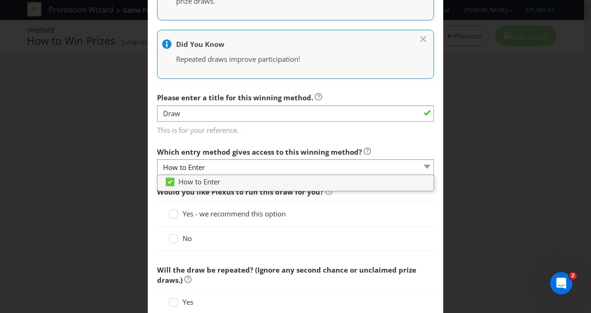
click at [272, 193] on span "Would you like Plexus to run this draw for you?" at bounding box center [240, 191] width 166 height 9
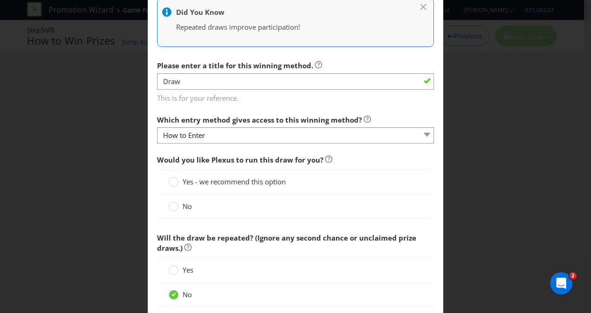
scroll to position [325, 0]
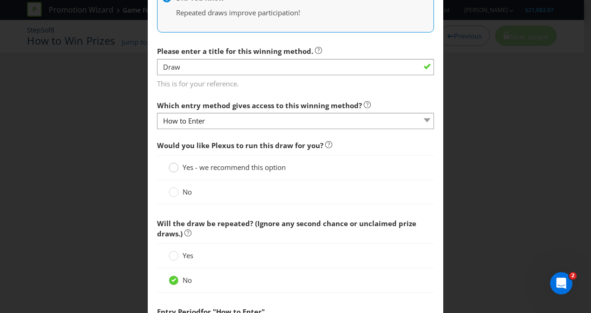
click at [170, 169] on circle at bounding box center [173, 167] width 9 height 9
click at [0, 0] on input "Yes - we recommend this option" at bounding box center [0, 0] width 0 height 0
click at [171, 169] on circle at bounding box center [173, 167] width 9 height 9
click at [0, 0] on input "Yes - we recommend this option" at bounding box center [0, 0] width 0 height 0
click at [174, 188] on div at bounding box center [173, 189] width 5 height 5
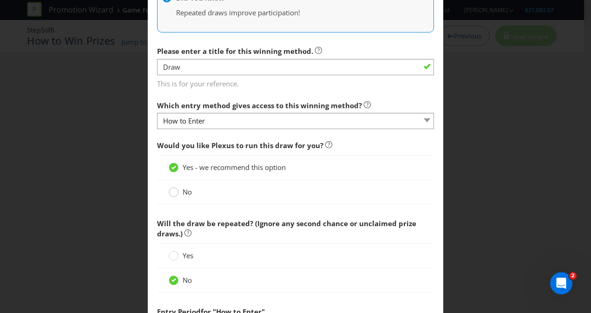
click at [0, 0] on input "No" at bounding box center [0, 0] width 0 height 0
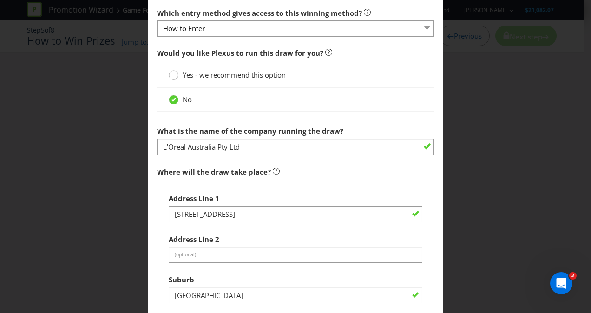
scroll to position [418, 0]
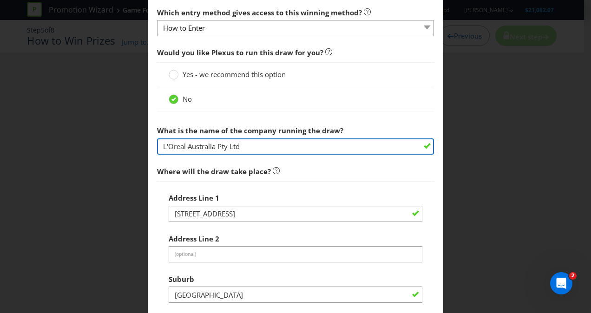
click at [284, 150] on input "L'Oreal Australia Pty Ltd" at bounding box center [295, 146] width 277 height 16
drag, startPoint x: 313, startPoint y: 146, endPoint x: 95, endPoint y: 147, distance: 218.3
click at [95, 147] on div "Add Winning Method How to Enter How will the winners be selected? Draw Judging …" at bounding box center [295, 156] width 591 height 313
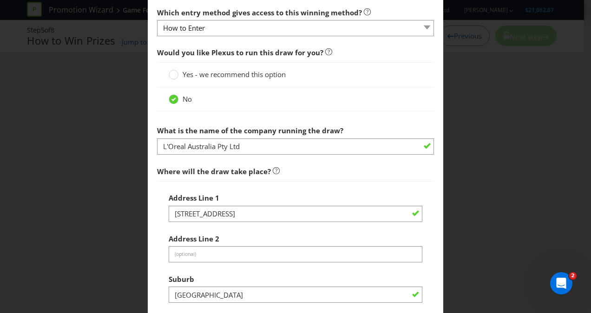
click at [261, 157] on span "What is the name of the company running the draw? L'Oreal Australia Pty Ltd Whe…" at bounding box center [295, 296] width 277 height 350
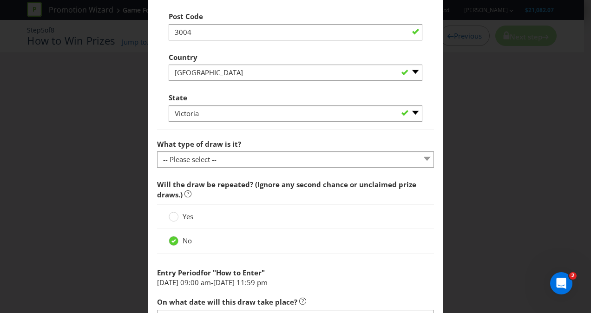
scroll to position [743, 0]
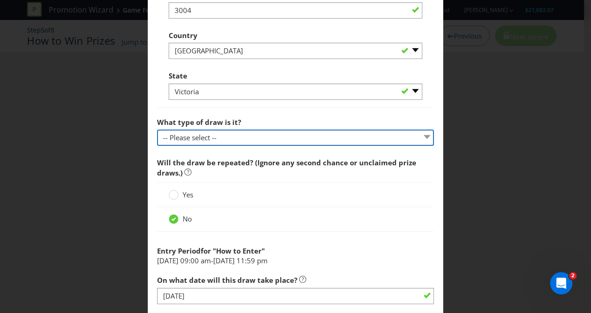
click at [230, 135] on select "-- Please select -- Computerised random selection Barrel draw Don't specify Oth…" at bounding box center [295, 138] width 277 height 16
select select "COMPUTERISED"
click at [157, 130] on select "-- Please select -- Computerised random selection Barrel draw Don't specify Oth…" at bounding box center [295, 138] width 277 height 16
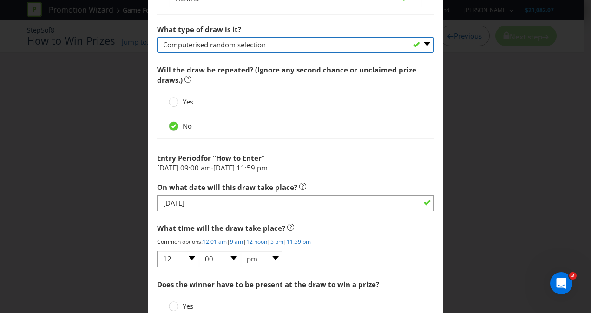
scroll to position [882, 0]
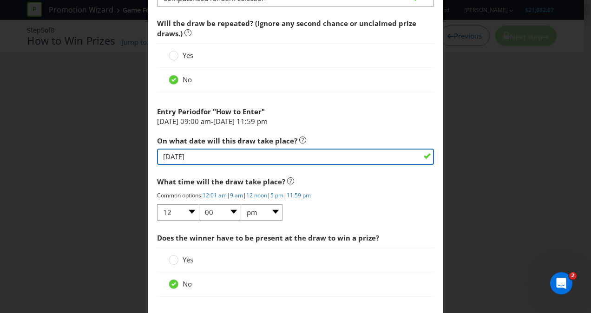
click at [214, 159] on input "[DATE]" at bounding box center [295, 157] width 277 height 16
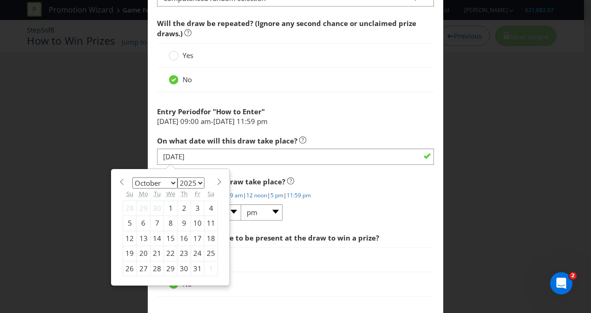
click at [154, 217] on div "7" at bounding box center [156, 223] width 13 height 15
type input "[DATE]"
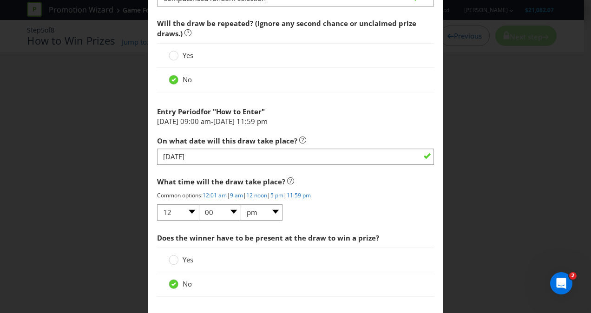
click at [235, 177] on span "What time will the draw take place?" at bounding box center [221, 181] width 128 height 9
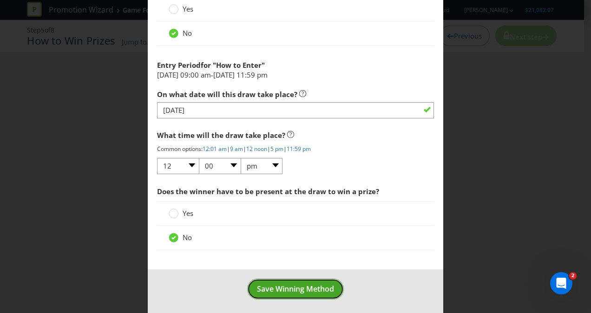
click at [289, 289] on span "Save Winning Method" at bounding box center [295, 289] width 77 height 10
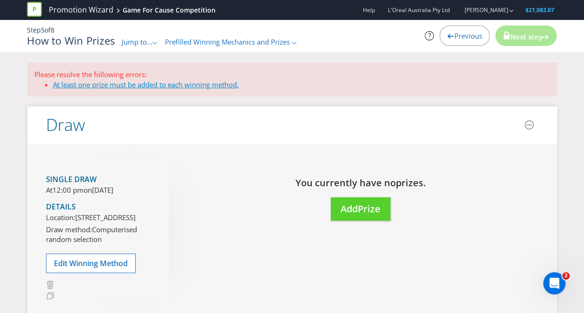
click at [100, 80] on link "At least one prize must be added to each winning method." at bounding box center [146, 84] width 186 height 9
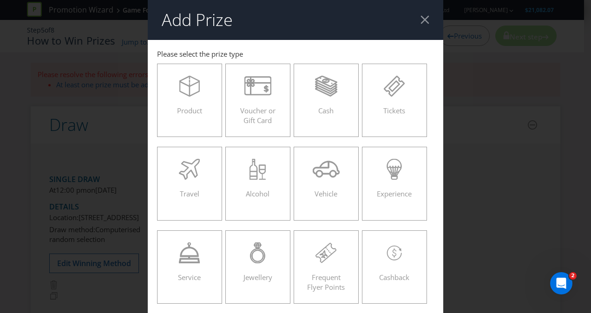
click at [87, 81] on div "Add Prize [GEOGRAPHIC_DATA] [GEOGRAPHIC_DATA] [GEOGRAPHIC_DATA] [GEOGRAPHIC_DAT…" at bounding box center [295, 156] width 591 height 313
click at [199, 102] on div "Product" at bounding box center [190, 97] width 46 height 42
click at [0, 0] on input "Product" at bounding box center [0, 0] width 0 height 0
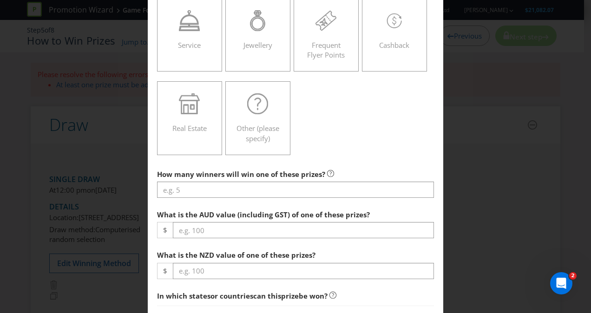
scroll to position [279, 0]
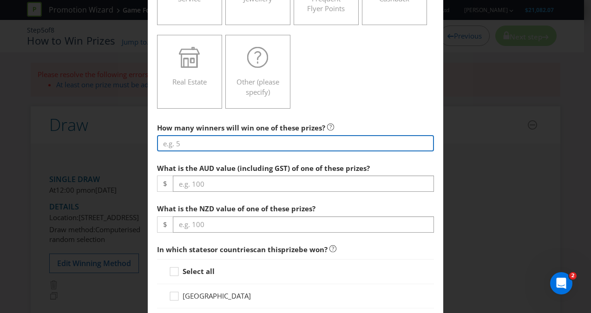
click at [211, 141] on input "number" at bounding box center [295, 143] width 277 height 16
type input "1"
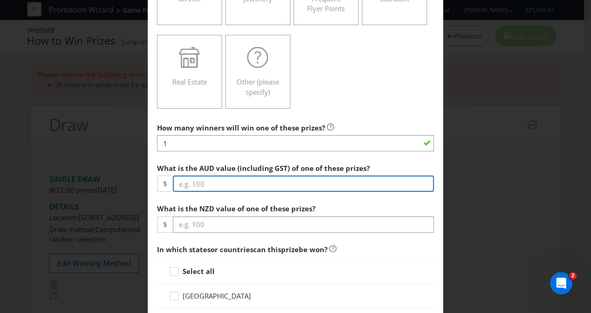
click at [196, 178] on input "number" at bounding box center [303, 184] width 261 height 16
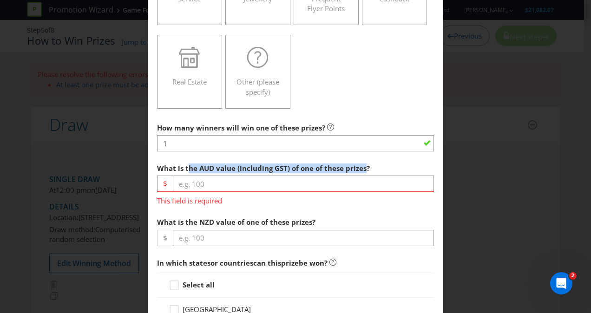
drag, startPoint x: 187, startPoint y: 165, endPoint x: 363, endPoint y: 165, distance: 175.6
click at [363, 165] on span "What is the AUD value (including GST) of one of these prizes?" at bounding box center [263, 167] width 213 height 9
drag, startPoint x: 363, startPoint y: 165, endPoint x: 356, endPoint y: 173, distance: 10.2
click at [363, 165] on span "What is the AUD value (including GST) of one of these prizes?" at bounding box center [263, 167] width 213 height 9
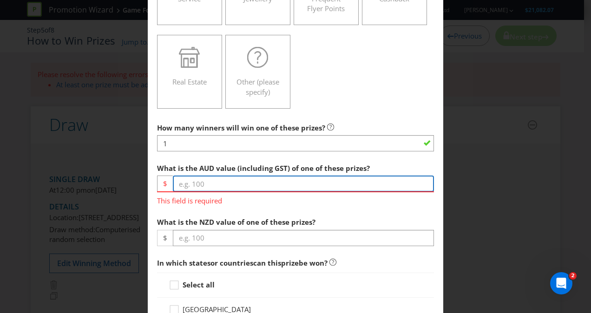
click at [305, 180] on input "number" at bounding box center [303, 184] width 261 height 16
type input "-1"
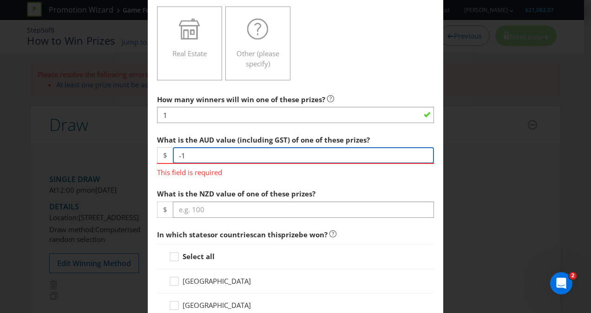
scroll to position [325, 0]
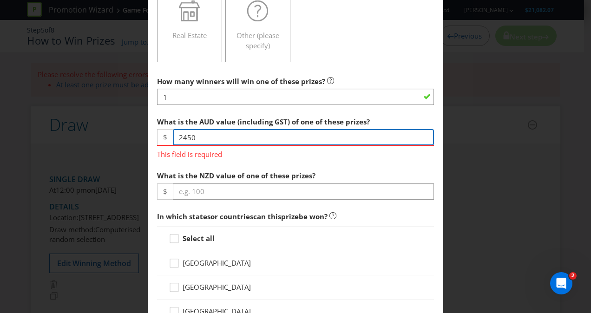
type input "2450"
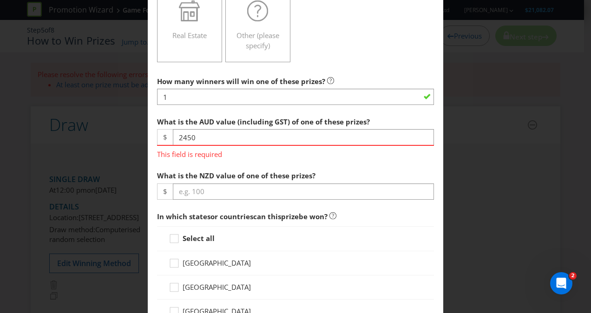
click at [214, 160] on span "What is the AUD value (including GST) of one of these prizes? $ 2450 This field…" at bounding box center [295, 156] width 277 height 88
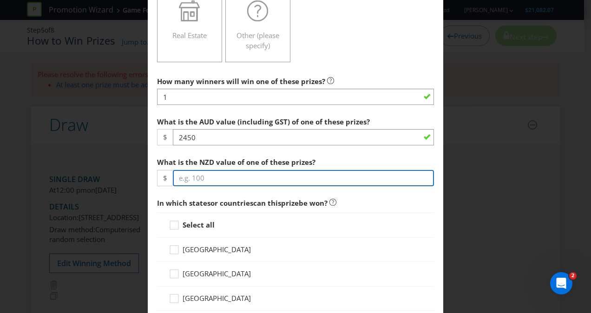
click at [225, 177] on input "number" at bounding box center [303, 178] width 261 height 16
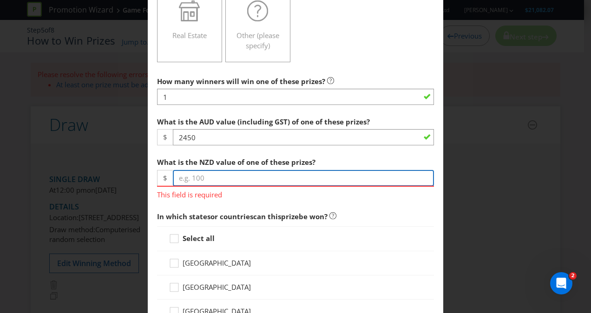
paste input "2735.91"
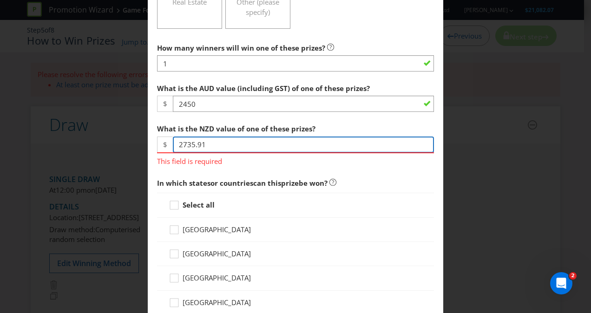
scroll to position [372, 0]
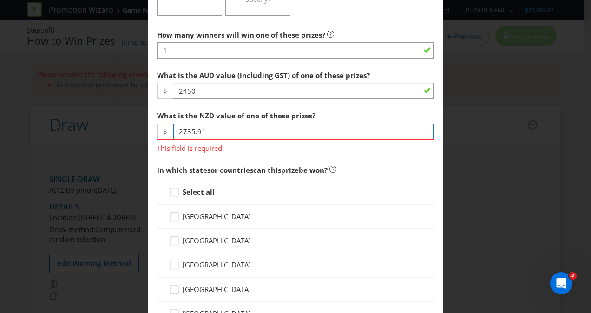
type input "2735.91"
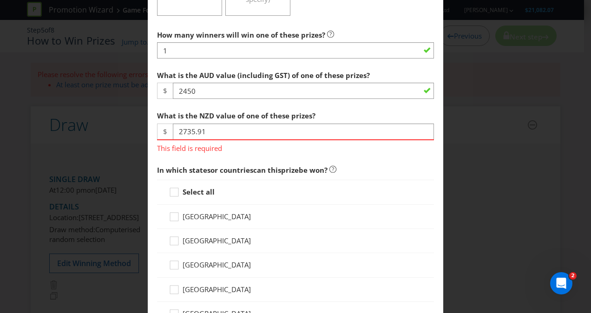
click at [212, 190] on div "Select all [GEOGRAPHIC_DATA] [GEOGRAPHIC_DATA] [GEOGRAPHIC_DATA] [GEOGRAPHIC_DA…" at bounding box center [295, 302] width 277 height 244
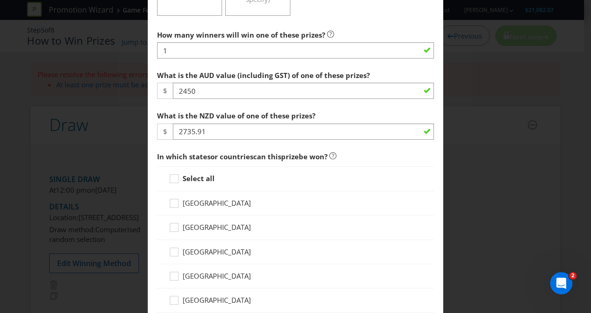
click at [195, 178] on strong "Select all" at bounding box center [199, 178] width 32 height 9
click at [0, 0] on input "Select all" at bounding box center [0, 0] width 0 height 0
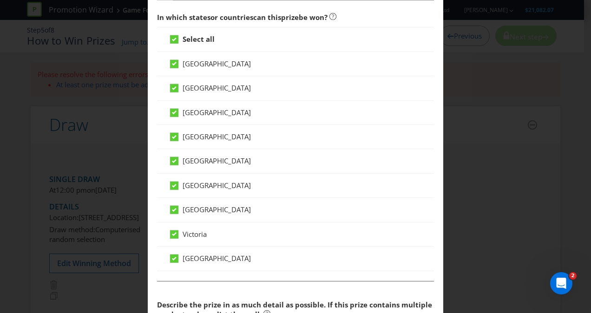
scroll to position [650, 0]
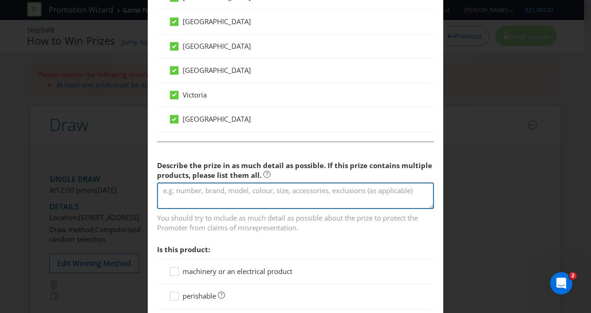
click at [248, 189] on textarea at bounding box center [295, 196] width 277 height 26
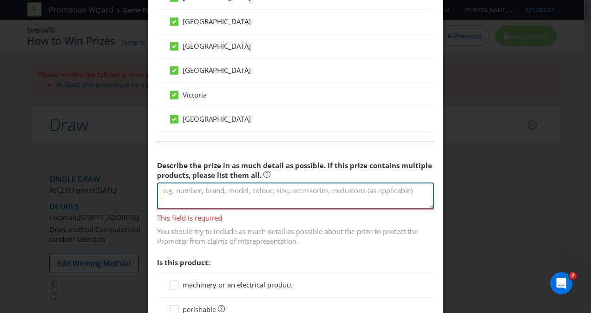
click at [258, 195] on textarea at bounding box center [295, 196] width 277 height 26
paste textarea "Aftershock Gaming PC (RRP $2,450) and a pair of Pit Viper Sunglasses (RRP $135)."
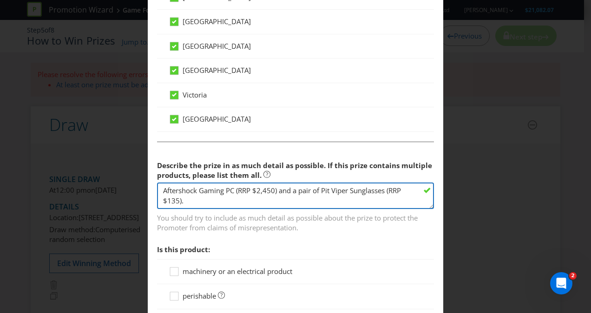
click at [364, 196] on textarea "Aftershock Gaming PC (RRP $2,450) and a pair of Pit Viper Sunglasses (RRP $135)." at bounding box center [295, 196] width 277 height 26
type textarea "Aftershock Gaming PC (RRP $2,450) and a pair of Pit Viper Sunglasses (RRP $135)."
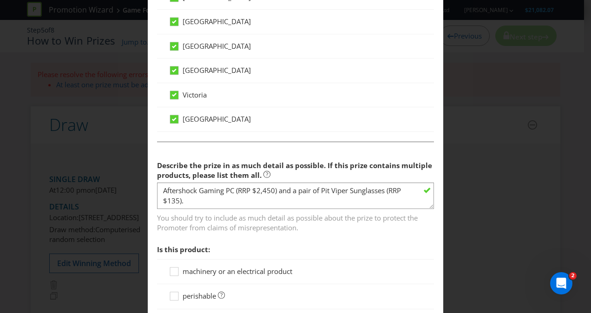
click at [324, 216] on span "You should try to include as much detail as possible about the prize to protect…" at bounding box center [295, 220] width 277 height 23
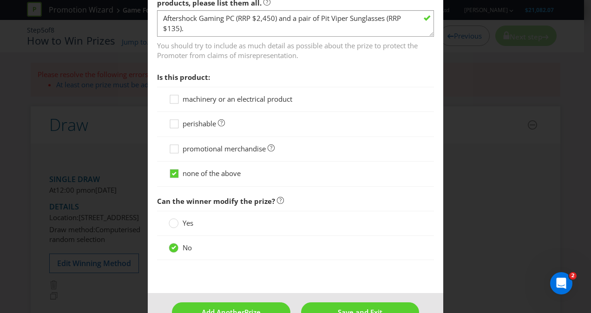
scroll to position [836, 0]
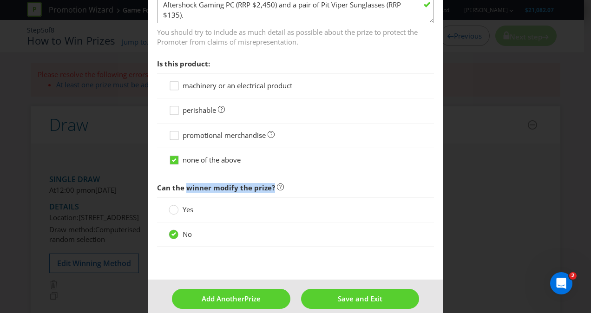
drag, startPoint x: 269, startPoint y: 184, endPoint x: 185, endPoint y: 180, distance: 84.6
click at [185, 183] on span "Can the winner modify the prize?" at bounding box center [216, 187] width 118 height 9
drag, startPoint x: 185, startPoint y: 180, endPoint x: 218, endPoint y: 182, distance: 33.5
click at [217, 183] on span "Can the winner modify the prize?" at bounding box center [216, 187] width 118 height 9
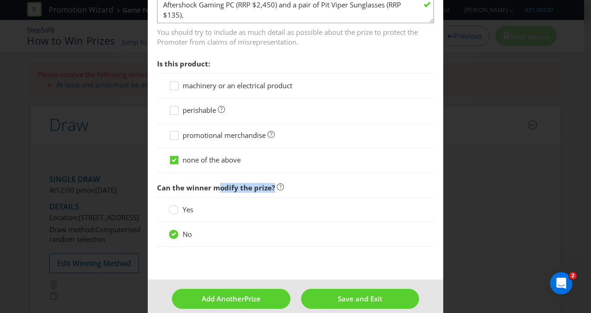
click at [219, 183] on span "Can the winner modify the prize?" at bounding box center [216, 187] width 118 height 9
click at [234, 183] on span "Can the winner modify the prize?" at bounding box center [216, 187] width 118 height 9
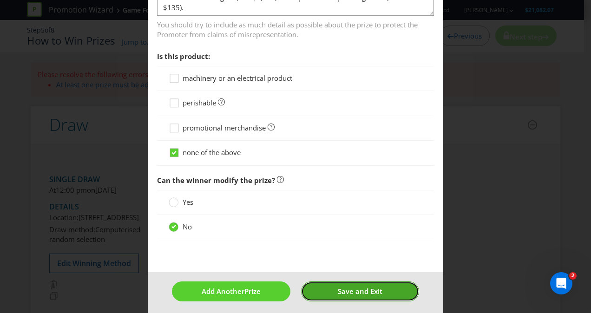
click at [357, 287] on span "Save and Exit" at bounding box center [360, 291] width 45 height 9
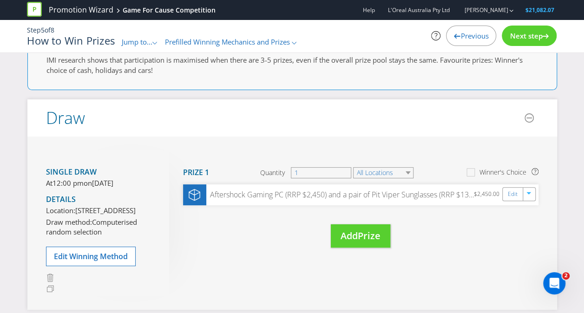
scroll to position [46, 0]
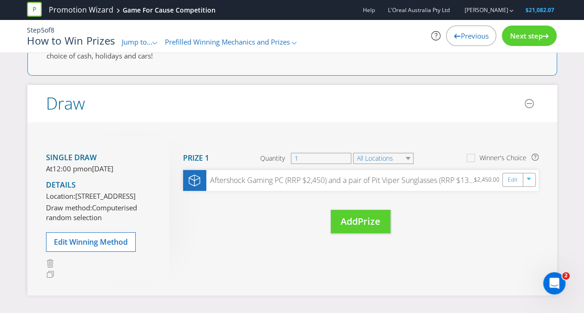
click at [549, 31] on div "Next step" at bounding box center [529, 36] width 55 height 20
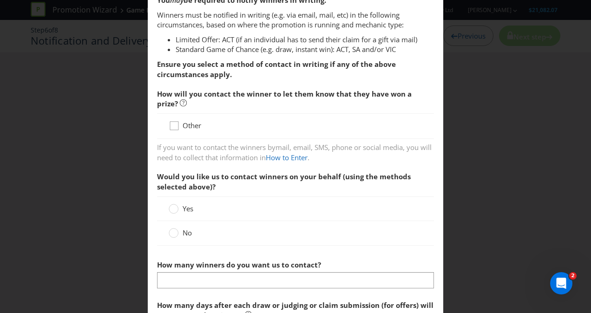
scroll to position [93, 0]
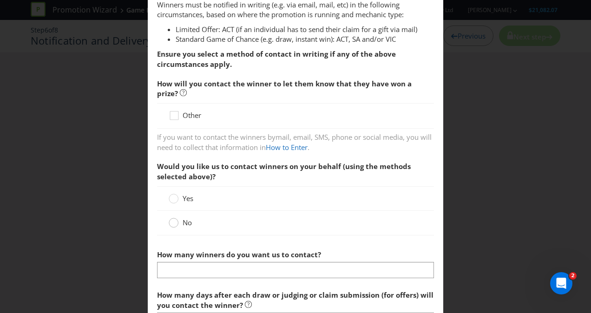
click at [172, 225] on circle at bounding box center [173, 222] width 9 height 9
click at [0, 0] on input "No" at bounding box center [0, 0] width 0 height 0
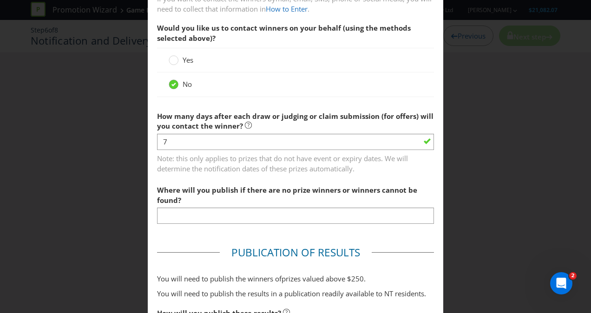
scroll to position [232, 0]
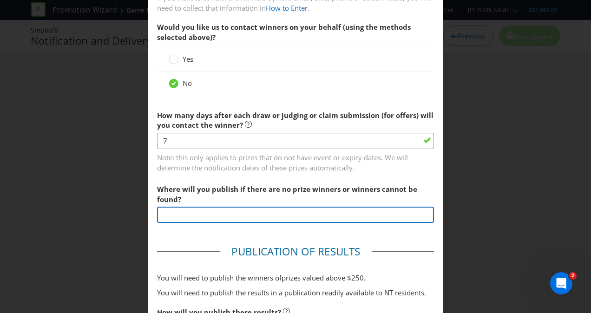
click at [173, 218] on input "text" at bounding box center [295, 215] width 277 height 16
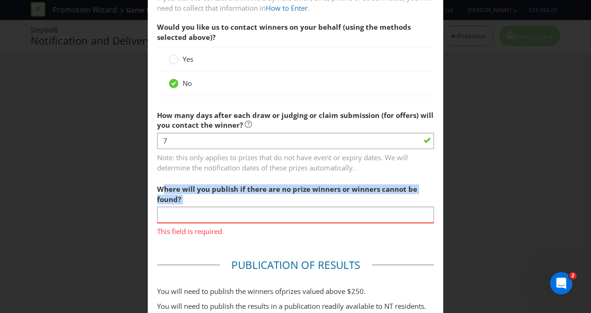
drag, startPoint x: 280, startPoint y: 195, endPoint x: 159, endPoint y: 183, distance: 121.3
click at [159, 183] on label "Where will you publish if there are no prize winners or winners cannot be found?" at bounding box center [295, 192] width 277 height 25
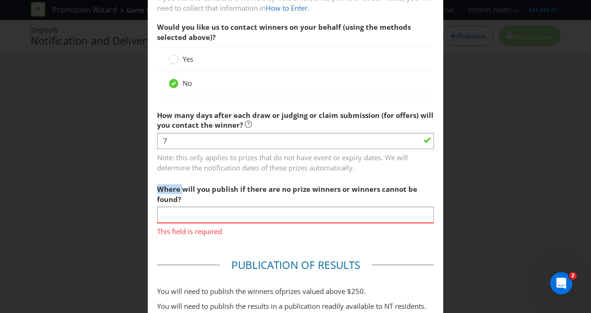
click at [159, 183] on label "Where will you publish if there are no prize winners or winners cannot be found?" at bounding box center [295, 192] width 277 height 25
click at [159, 184] on span "Where will you publish if there are no prize winners or winners cannot be found?" at bounding box center [287, 193] width 260 height 19
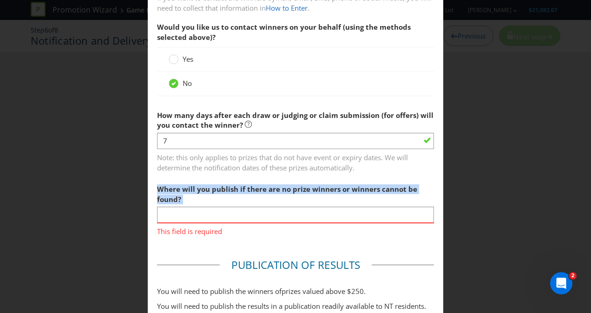
drag, startPoint x: 157, startPoint y: 185, endPoint x: 180, endPoint y: 195, distance: 24.9
click at [180, 195] on label "Where will you publish if there are no prize winners or winners cannot be found?" at bounding box center [295, 192] width 277 height 25
click at [181, 196] on span at bounding box center [182, 199] width 2 height 9
click at [203, 198] on label "Where will you publish if there are no prize winners or winners cannot be found?" at bounding box center [295, 192] width 277 height 25
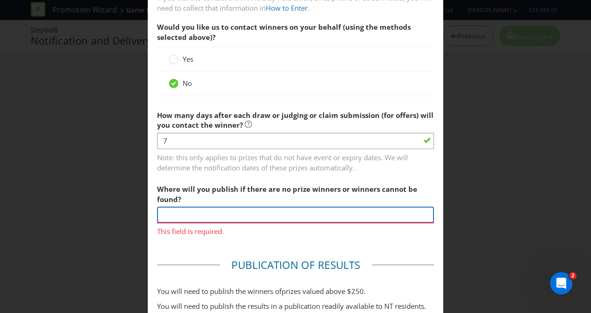
click at [197, 218] on input "text" at bounding box center [295, 215] width 277 height 16
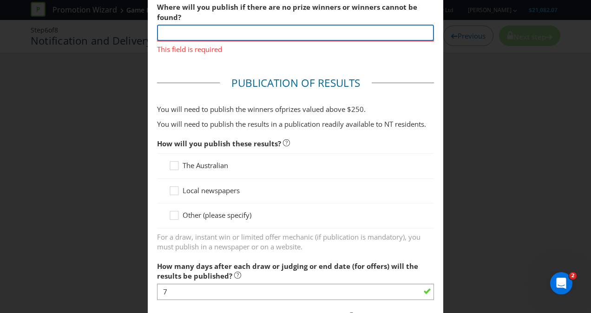
scroll to position [418, 0]
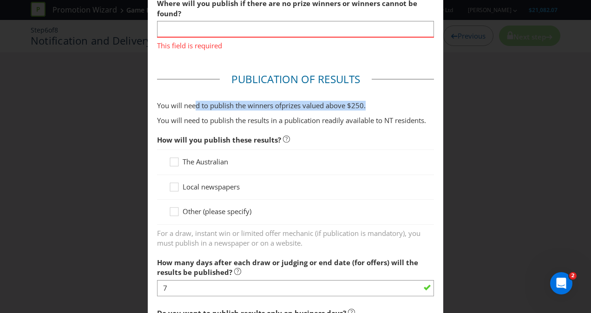
drag, startPoint x: 192, startPoint y: 102, endPoint x: 383, endPoint y: 107, distance: 190.5
click at [383, 107] on p "You will need to publish the winners of prize s valued above $ 250 ." at bounding box center [295, 106] width 277 height 10
click at [386, 107] on p "You will need to publish the winners of prize s valued above $ 250 ." at bounding box center [295, 106] width 277 height 10
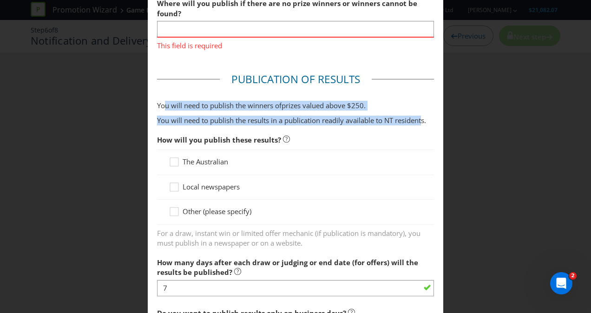
drag, startPoint x: 422, startPoint y: 112, endPoint x: 163, endPoint y: 104, distance: 258.8
click at [163, 104] on fieldset "Publication of Results You will need to publish the winners of prize s valued a…" at bounding box center [295, 234] width 277 height 325
click at [163, 104] on span "You will need to publish the winners of" at bounding box center [219, 105] width 124 height 9
drag, startPoint x: 163, startPoint y: 104, endPoint x: 171, endPoint y: 104, distance: 8.4
click at [171, 104] on span "You will need to publish the winners of" at bounding box center [219, 105] width 124 height 9
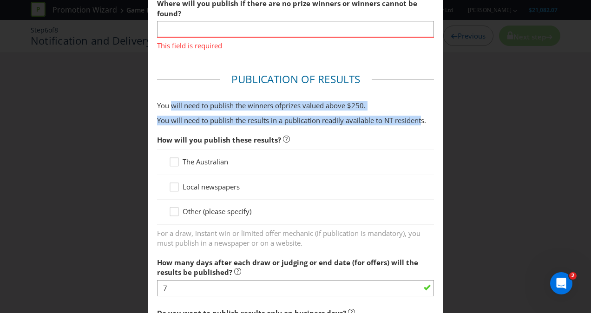
drag, startPoint x: 171, startPoint y: 104, endPoint x: 179, endPoint y: 105, distance: 8.0
click at [173, 104] on span "You will need to publish the winners of" at bounding box center [219, 105] width 124 height 9
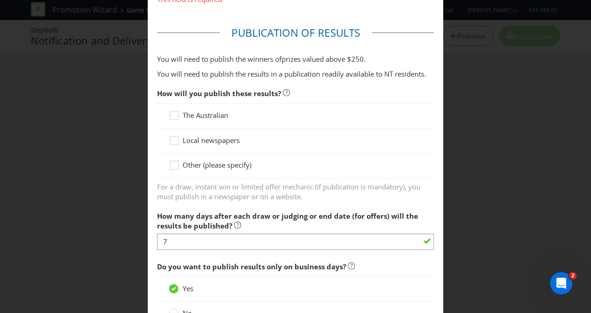
click at [181, 156] on div "Other (please specify)" at bounding box center [295, 165] width 277 height 25
click at [177, 162] on icon at bounding box center [176, 167] width 14 height 14
click at [0, 0] on input "Other (please specify)" at bounding box center [0, 0] width 0 height 0
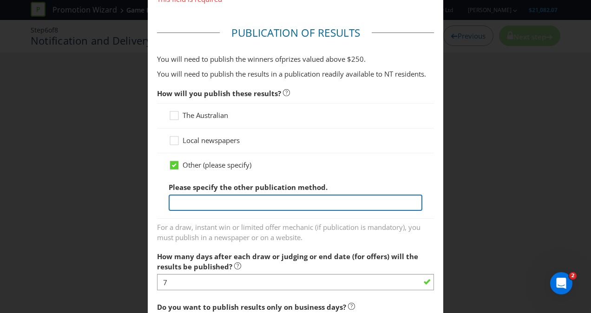
click at [182, 202] on input "text" at bounding box center [296, 203] width 254 height 16
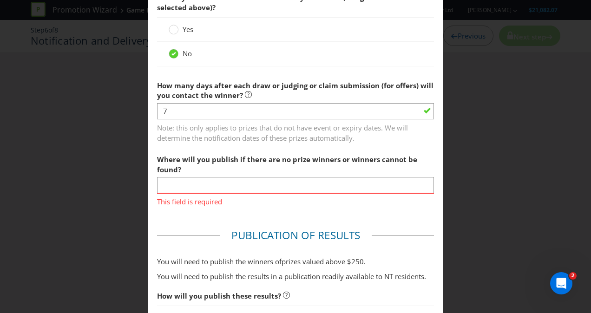
scroll to position [261, 0]
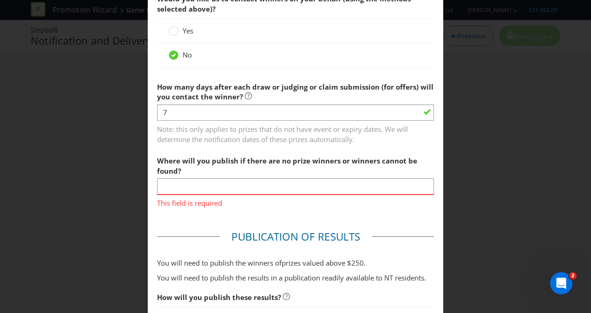
type input "LRP website"
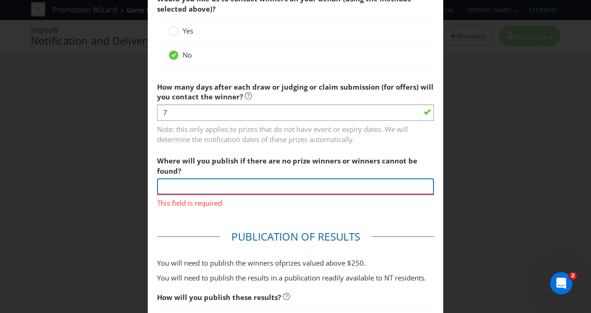
click at [295, 186] on input "text" at bounding box center [295, 186] width 277 height 16
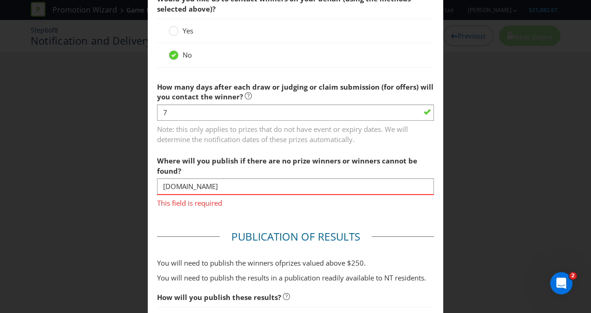
click at [296, 218] on main "Winner Notification You may be required to notify winners in writing. Winners m…" at bounding box center [295, 302] width 295 height 1047
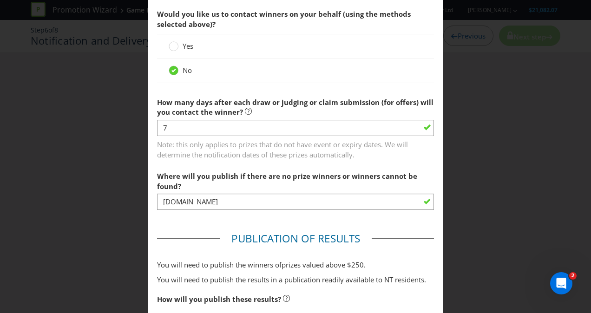
scroll to position [279, 0]
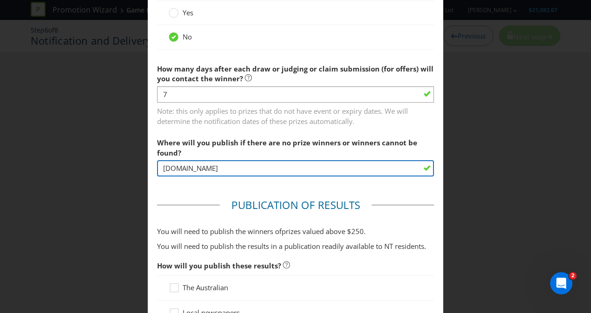
drag, startPoint x: 257, startPoint y: 166, endPoint x: 129, endPoint y: 158, distance: 128.4
click at [129, 158] on div "Notification and Delivery Winner Notification You may be required to notify win…" at bounding box center [295, 156] width 591 height 313
paste input "[URL][PERSON_NAME][DOMAIN_NAME]"
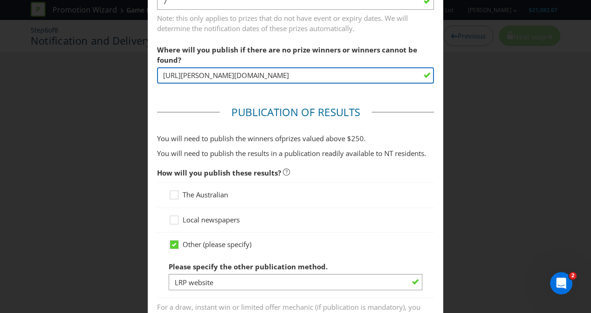
scroll to position [511, 0]
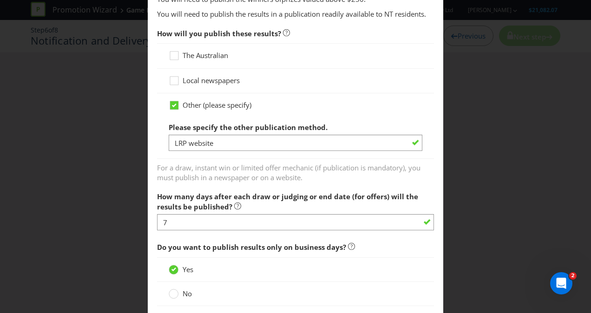
type input "[URL][PERSON_NAME][DOMAIN_NAME]"
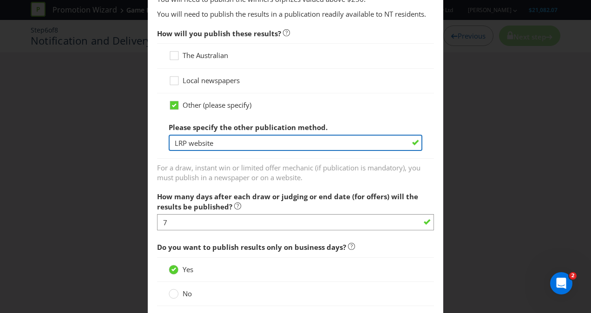
drag, startPoint x: 184, startPoint y: 141, endPoint x: 173, endPoint y: 141, distance: 11.6
click at [173, 141] on input "LRP website" at bounding box center [296, 143] width 254 height 16
type input "[PERSON_NAME] Posay website"
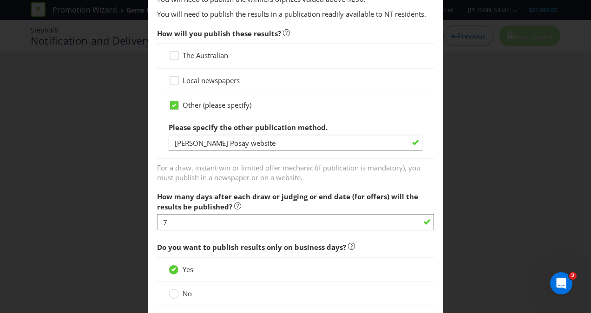
click at [176, 153] on div "Other (please specify) Please specify the other publication method. [PERSON_NAM…" at bounding box center [295, 125] width 277 height 65
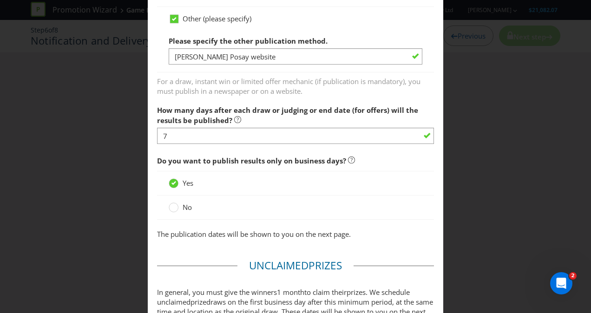
scroll to position [604, 0]
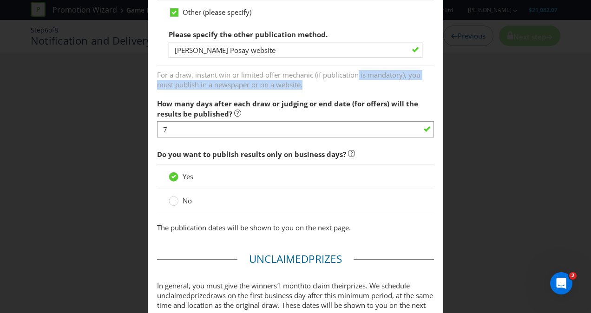
drag, startPoint x: 346, startPoint y: 83, endPoint x: 357, endPoint y: 77, distance: 12.9
click at [357, 77] on span "For a draw, instant win or limited offer mechanic (if publication is mandatory)…" at bounding box center [295, 77] width 277 height 23
click at [369, 80] on span "For a draw, instant win or limited offer mechanic (if publication is mandatory)…" at bounding box center [295, 77] width 277 height 23
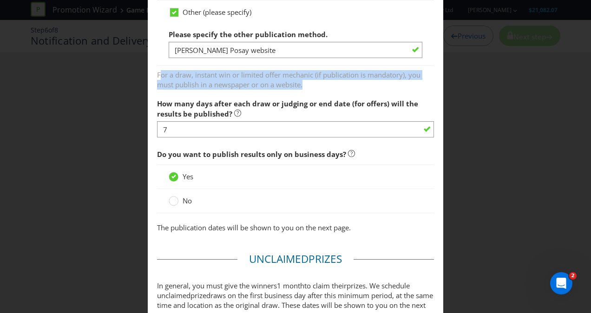
drag, startPoint x: 315, startPoint y: 84, endPoint x: 159, endPoint y: 75, distance: 156.3
click at [159, 75] on span "For a draw, instant win or limited offer mechanic (if publication is mandatory)…" at bounding box center [295, 77] width 277 height 23
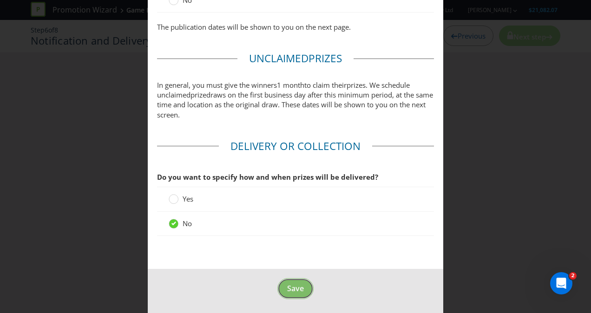
click at [288, 286] on span "Save" at bounding box center [295, 288] width 17 height 10
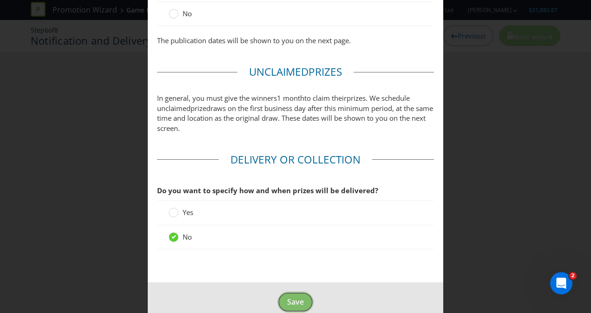
scroll to position [39, 0]
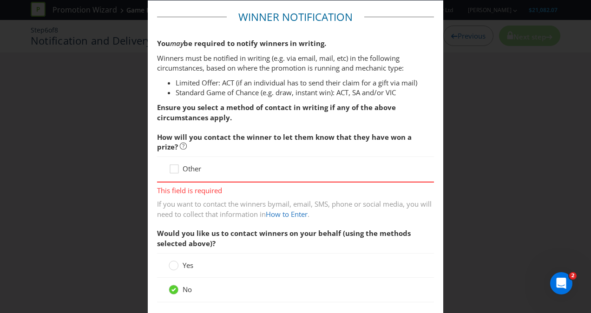
click at [160, 168] on div "Other" at bounding box center [295, 169] width 277 height 25
click at [163, 165] on div "Other" at bounding box center [295, 169] width 277 height 25
click at [172, 166] on div at bounding box center [174, 165] width 5 height 5
click at [0, 0] on input "Other" at bounding box center [0, 0] width 0 height 0
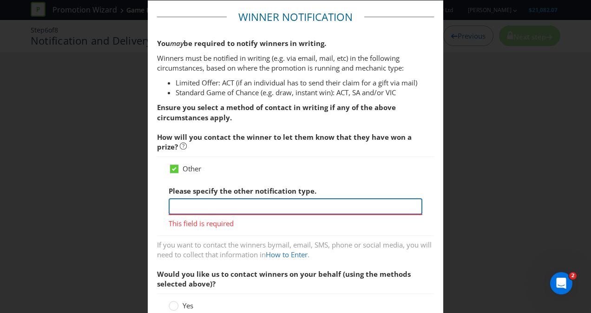
click at [214, 208] on input "text" at bounding box center [296, 206] width 254 height 16
type input "email"
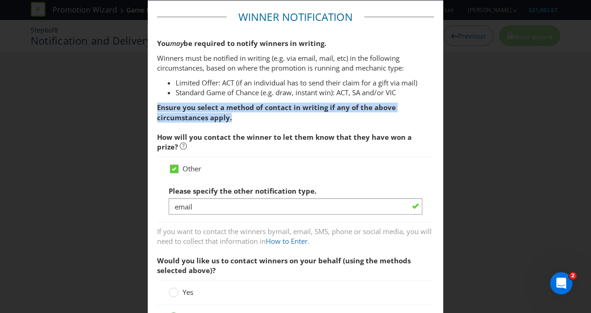
drag, startPoint x: 239, startPoint y: 113, endPoint x: 143, endPoint y: 98, distance: 96.8
click at [143, 98] on div "Notification and Delivery Winner Notification You may be required to notify win…" at bounding box center [295, 156] width 591 height 313
drag, startPoint x: 143, startPoint y: 98, endPoint x: 258, endPoint y: 116, distance: 116.5
click at [258, 116] on p "Ensure you select a method of contact in writing if any of the above circumstan…" at bounding box center [295, 113] width 277 height 20
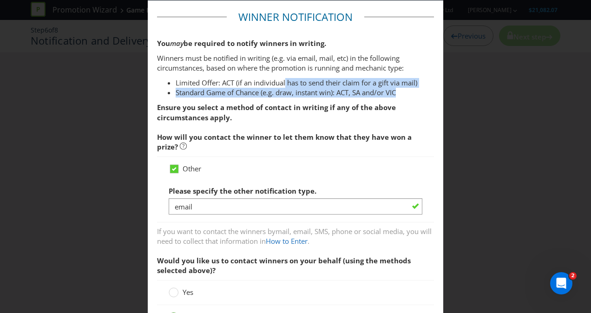
drag, startPoint x: 285, startPoint y: 82, endPoint x: 401, endPoint y: 93, distance: 116.7
click at [401, 93] on ul "Limited Offer: ACT (if an individual has to send their claim for a gift via mai…" at bounding box center [295, 88] width 277 height 20
click at [401, 93] on li "Standard Game of Chance (e.g. draw, instant win): ACT, SA and/or VIC" at bounding box center [305, 93] width 258 height 10
drag, startPoint x: 401, startPoint y: 93, endPoint x: 176, endPoint y: 82, distance: 226.0
click at [176, 82] on ul "Limited Offer: ACT (if an individual has to send their claim for a gift via mai…" at bounding box center [295, 88] width 277 height 20
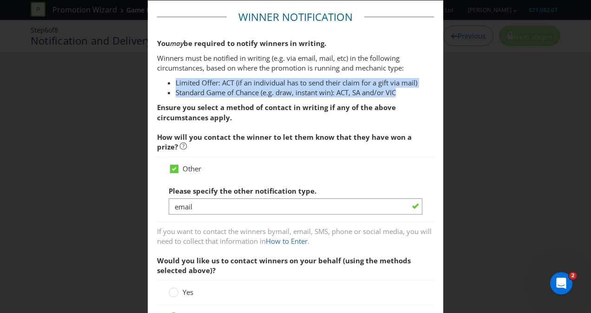
click at [176, 82] on li "Limited Offer: ACT (if an individual has to send their claim for a gift via mai…" at bounding box center [305, 83] width 258 height 10
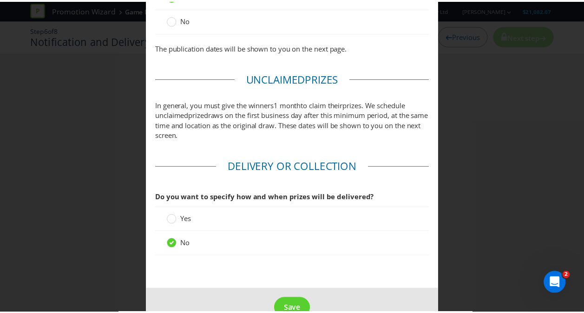
scroll to position [845, 0]
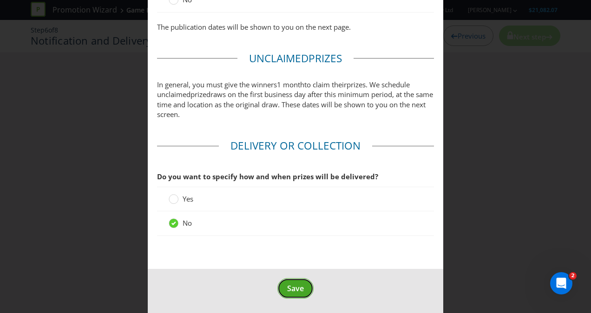
click at [290, 289] on span "Save" at bounding box center [295, 288] width 17 height 10
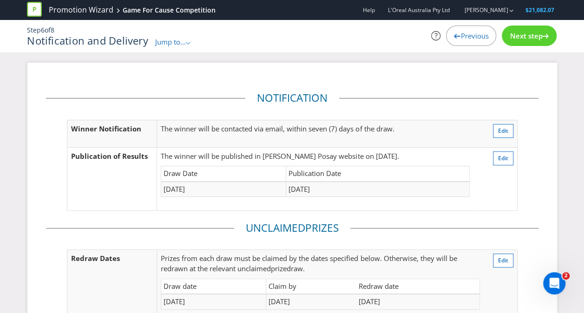
click at [529, 23] on div "Step 6 of 8 Notification and Delivery Jump to... .st0{fill-rule:evenodd;clip-ru…" at bounding box center [291, 36] width 543 height 33
click at [529, 27] on div "Next step" at bounding box center [529, 36] width 55 height 20
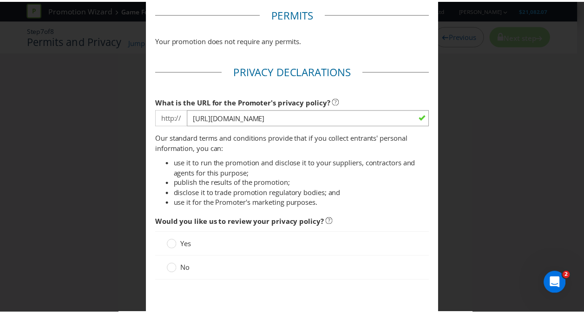
scroll to position [90, 0]
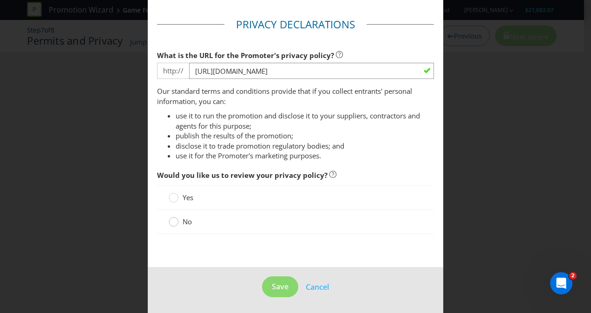
click at [172, 222] on circle at bounding box center [173, 221] width 9 height 9
click at [0, 0] on input "No" at bounding box center [0, 0] width 0 height 0
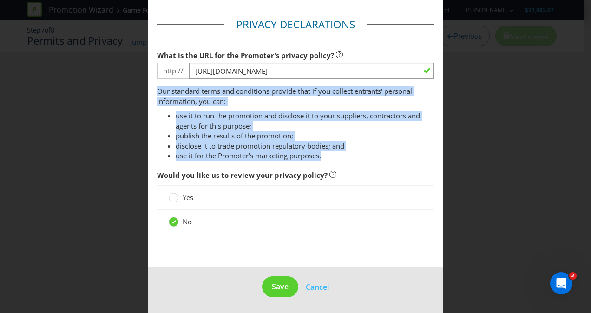
drag, startPoint x: 338, startPoint y: 157, endPoint x: 151, endPoint y: 89, distance: 198.2
click at [151, 89] on main "Permits Your promotion does not require any permits. Privacy Declarations What …" at bounding box center [295, 108] width 295 height 317
click at [154, 90] on main "Permits Your promotion does not require any permits. Privacy Declarations What …" at bounding box center [295, 108] width 295 height 317
click at [272, 287] on span "Save" at bounding box center [280, 286] width 17 height 10
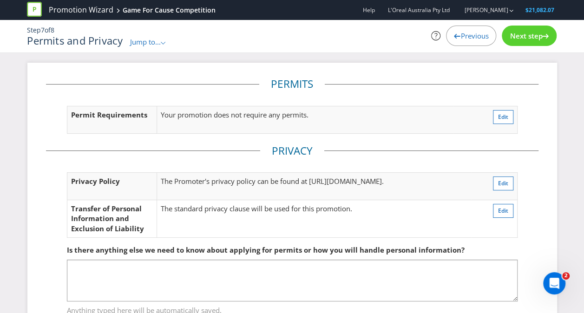
scroll to position [36, 0]
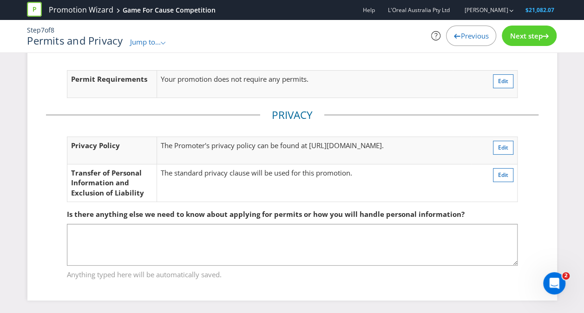
click at [541, 35] on span "Next step" at bounding box center [526, 35] width 33 height 9
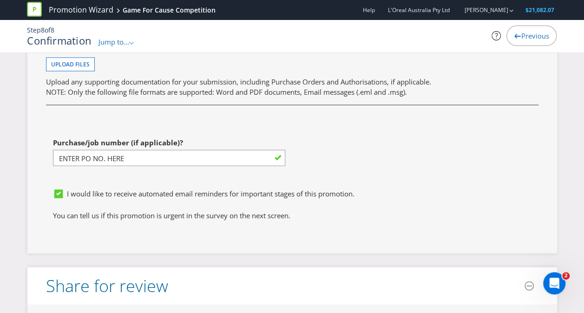
scroll to position [2497, 0]
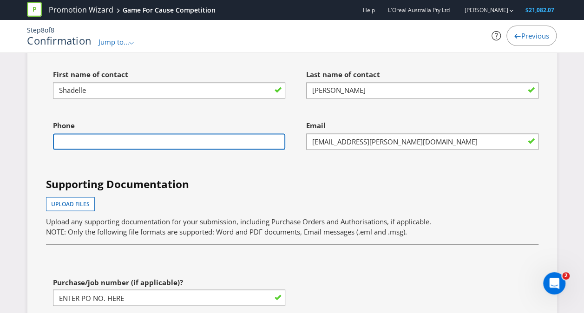
click at [138, 135] on input "text" at bounding box center [169, 141] width 232 height 16
type input "0435408178"
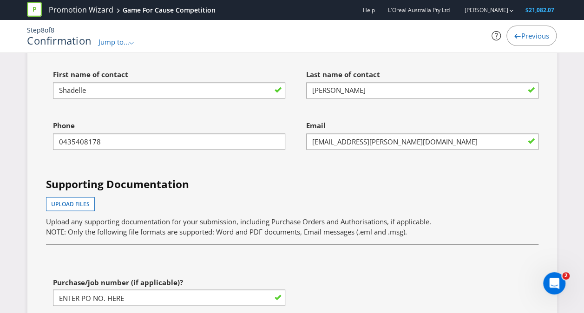
click at [225, 150] on div "Phone [PHONE_NUMBER]" at bounding box center [165, 141] width 253 height 51
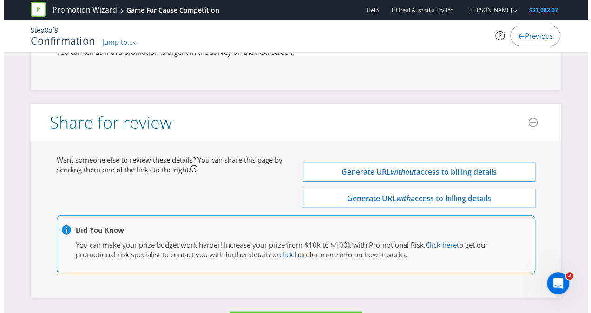
scroll to position [2820, 0]
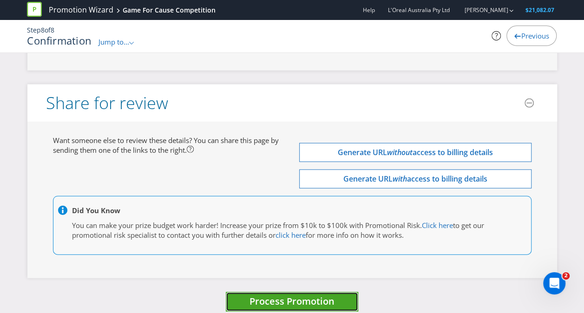
click at [244, 292] on button "Process Promotion" at bounding box center [292, 302] width 132 height 20
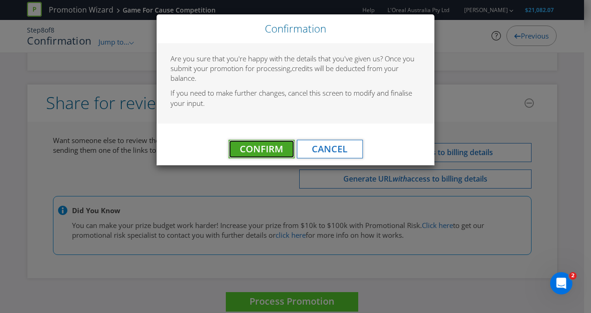
click at [265, 150] on span "Confirm" at bounding box center [261, 149] width 43 height 13
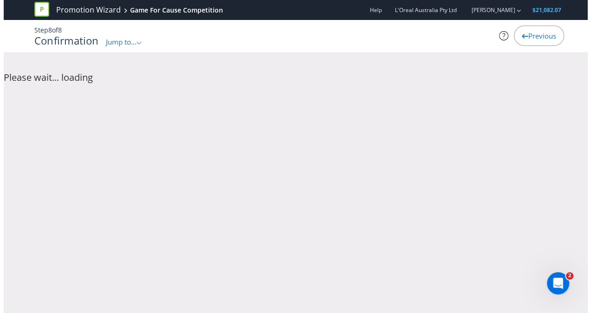
scroll to position [0, 0]
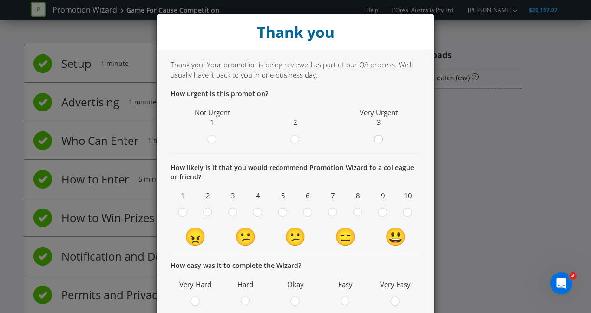
click at [376, 135] on div at bounding box center [378, 136] width 5 height 5
click at [0, 0] on input "radio" at bounding box center [0, 0] width 0 height 0
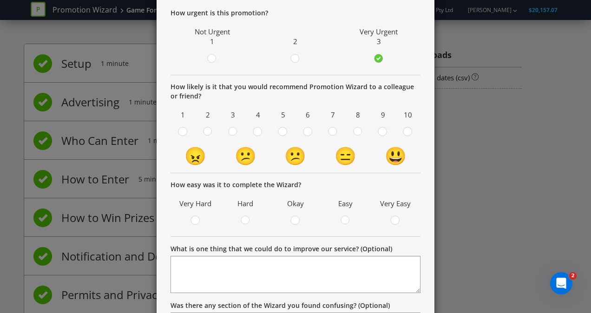
scroll to position [139, 0]
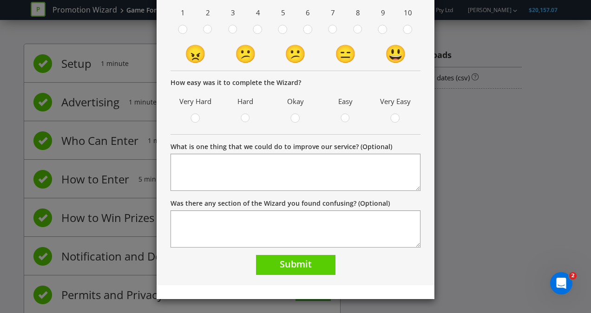
click at [310, 254] on form "How urgent is this promotion? Not Urgent 1 2 Very Urgent 3 How likely is it tha…" at bounding box center [295, 90] width 250 height 369
click at [310, 263] on button "Submit" at bounding box center [295, 265] width 79 height 20
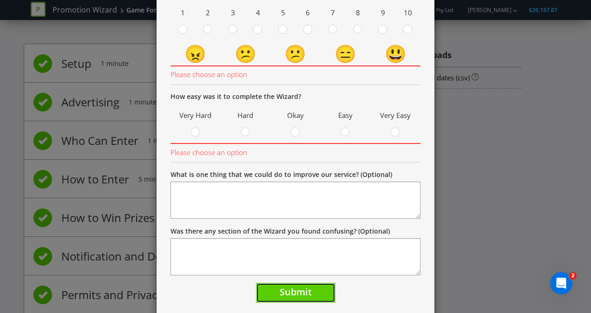
scroll to position [89, 0]
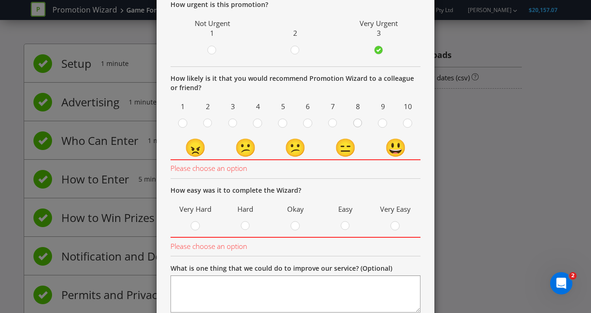
click at [358, 121] on circle at bounding box center [357, 123] width 8 height 8
click at [0, 0] on input "radio" at bounding box center [0, 0] width 0 height 0
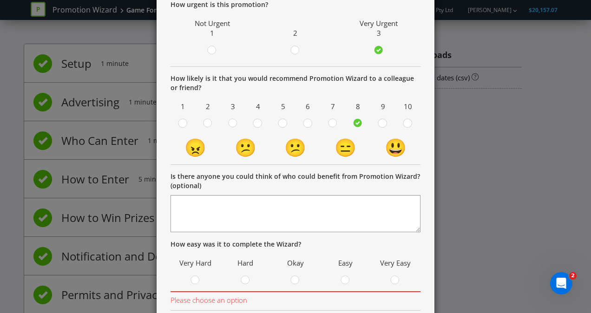
scroll to position [229, 0]
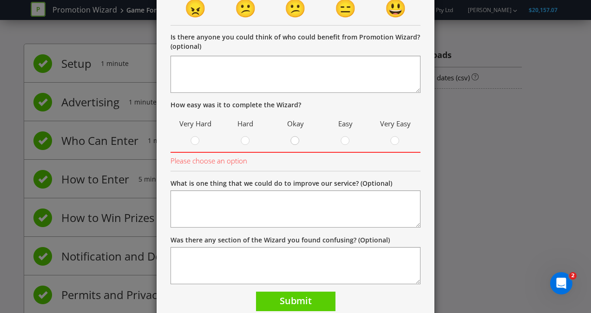
click at [295, 140] on circle at bounding box center [295, 141] width 8 height 8
click at [0, 0] on input "radio" at bounding box center [0, 0] width 0 height 0
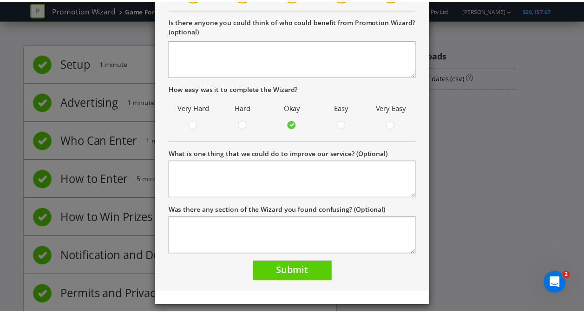
scroll to position [251, 0]
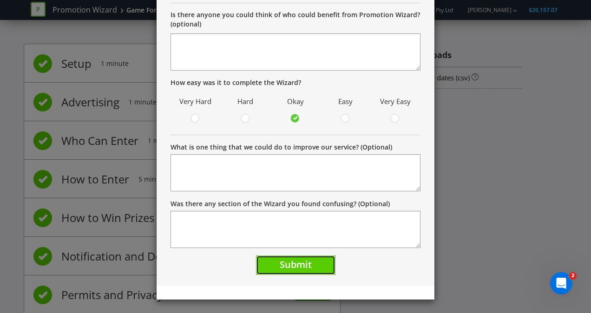
click at [294, 263] on span "Submit" at bounding box center [296, 264] width 32 height 13
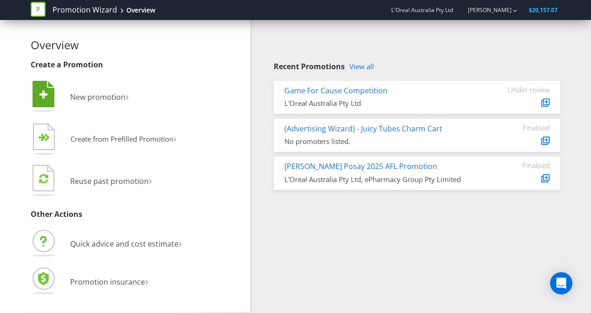
click at [92, 109] on li " New promotion ›" at bounding box center [137, 98] width 213 height 38
click at [103, 97] on span "New promotion" at bounding box center [97, 97] width 55 height 10
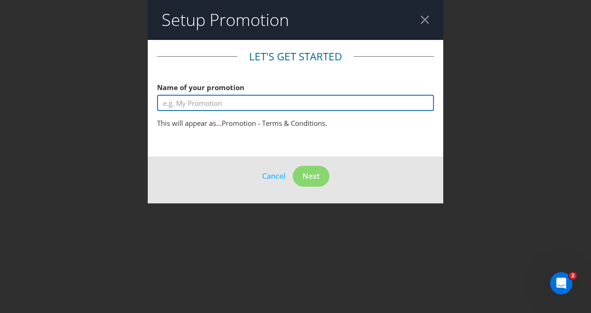
click at [207, 108] on input "text" at bounding box center [295, 103] width 277 height 16
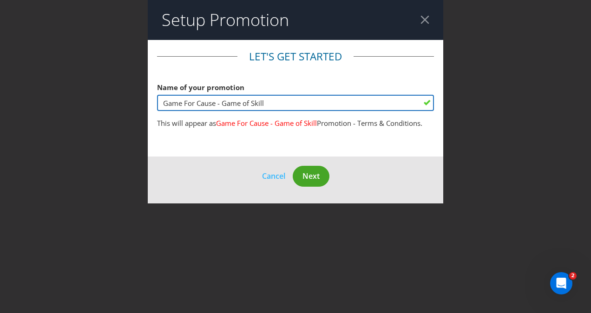
type input "Game For Cause - Game of Skill"
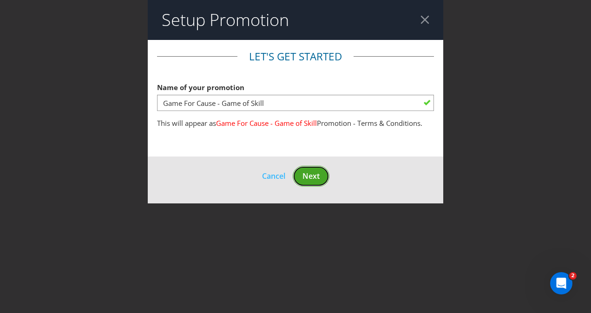
click at [311, 182] on button "Next" at bounding box center [311, 176] width 37 height 21
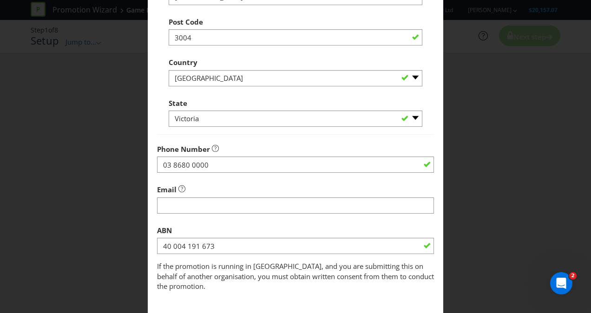
scroll to position [293, 0]
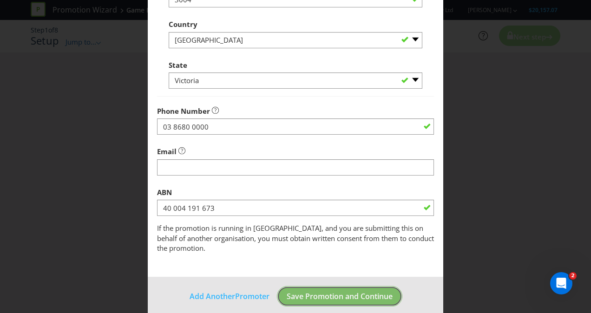
click at [295, 291] on span "Save Promotion and Continue" at bounding box center [340, 296] width 106 height 10
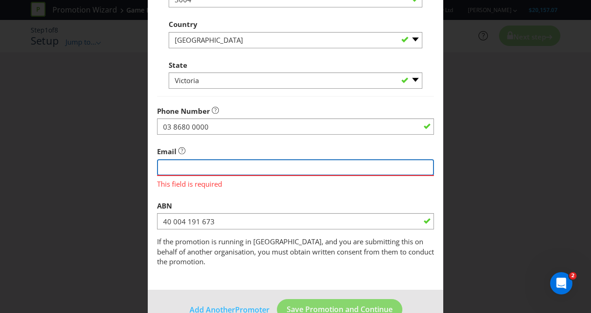
click at [214, 164] on input "string" at bounding box center [295, 167] width 277 height 16
type input "shadelle.smith@loreal.com"
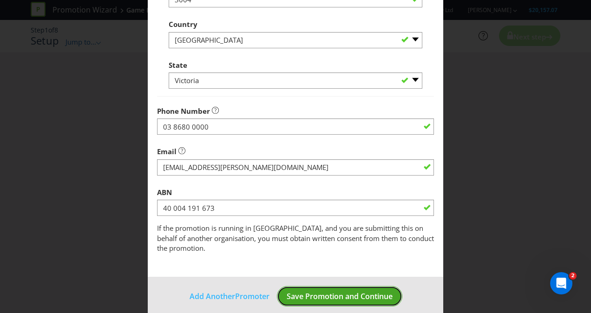
click at [308, 291] on span "Save Promotion and Continue" at bounding box center [340, 296] width 106 height 10
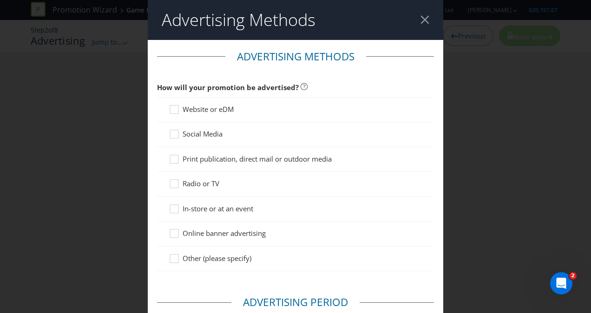
click at [201, 132] on span "Social Media" at bounding box center [203, 133] width 40 height 9
click at [0, 0] on input "Social Media" at bounding box center [0, 0] width 0 height 0
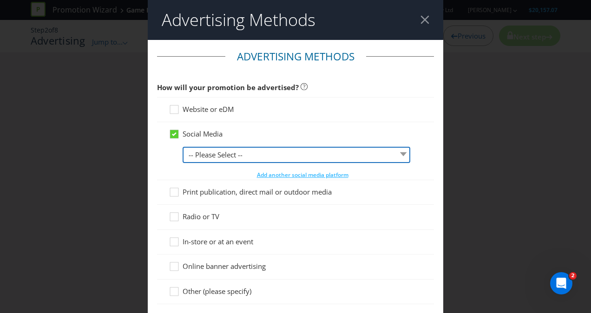
click at [212, 159] on select "-- Please Select -- Facebook X Instagram Snapchat LinkedIn Pinterest Tumblr You…" at bounding box center [297, 155] width 228 height 16
select select "YOUTUBE"
click at [183, 147] on select "-- Please Select -- Facebook X Instagram Snapchat LinkedIn Pinterest Tumblr You…" at bounding box center [297, 155] width 228 height 16
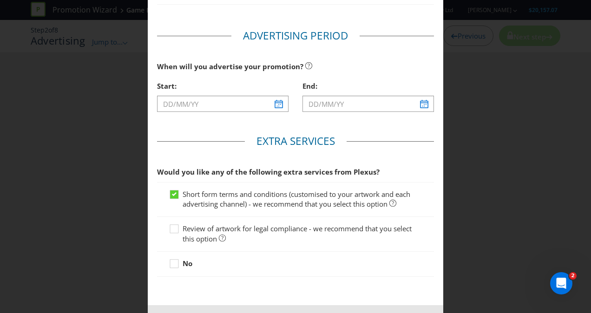
scroll to position [325, 0]
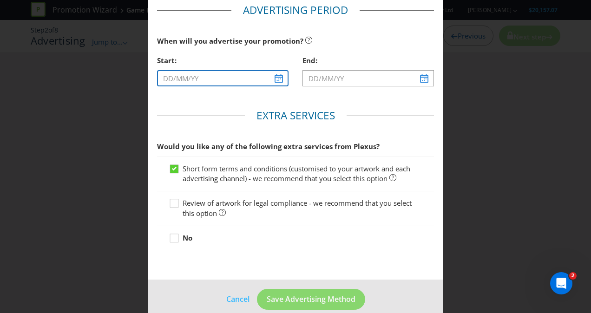
click at [214, 74] on input "text" at bounding box center [222, 78] width 131 height 16
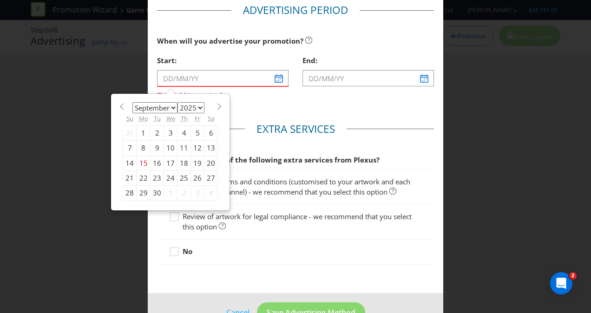
click at [266, 192] on div "Short form terms and conditions (customised to your artwork and each advertisin…" at bounding box center [295, 217] width 277 height 95
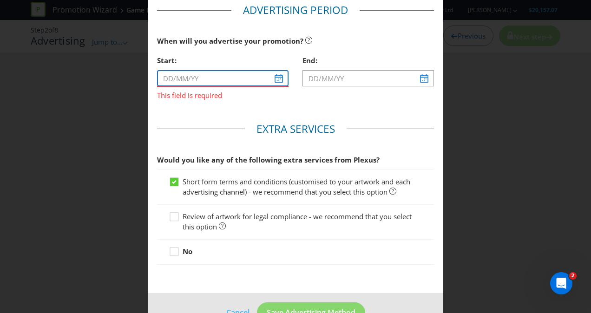
click at [216, 80] on input "text" at bounding box center [222, 78] width 131 height 16
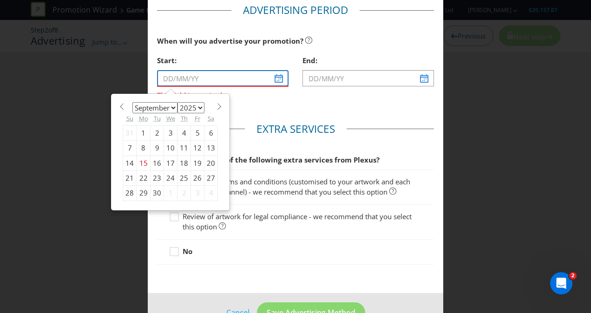
type input "[DATE]"
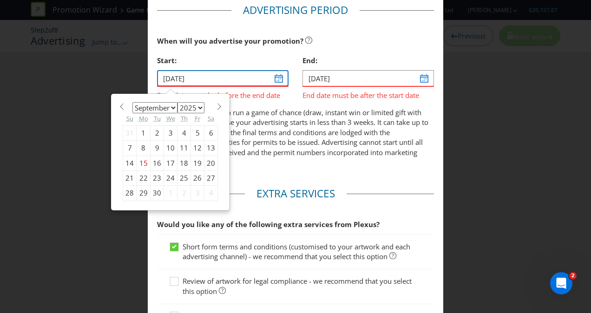
scroll to position [390, 0]
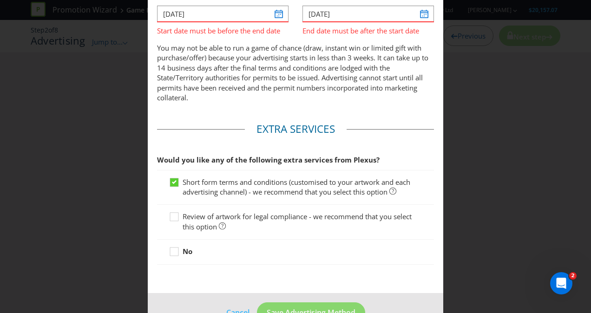
click at [295, 161] on span "Would you like any of the following extra services from Plexus?" at bounding box center [268, 159] width 222 height 9
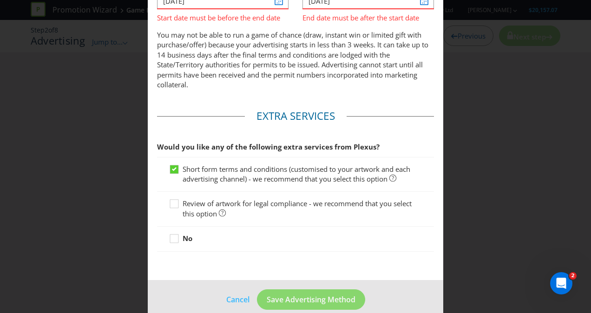
scroll to position [414, 0]
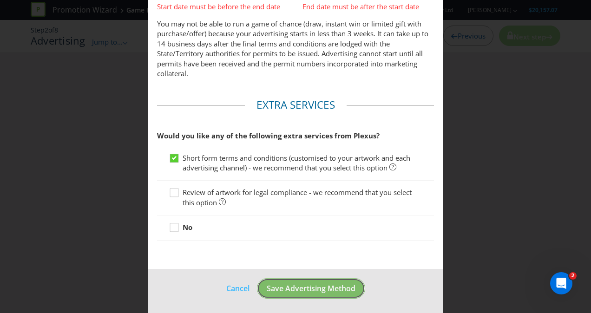
click at [299, 290] on span "Save Advertising Method" at bounding box center [311, 288] width 89 height 10
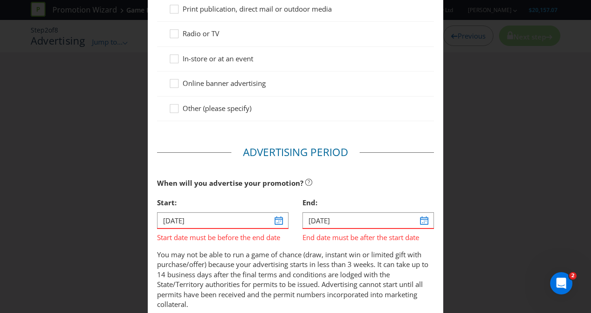
scroll to position [232, 0]
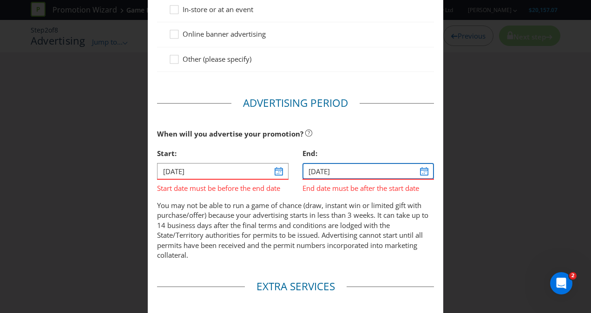
click at [333, 168] on input "[DATE]" at bounding box center [367, 171] width 131 height 16
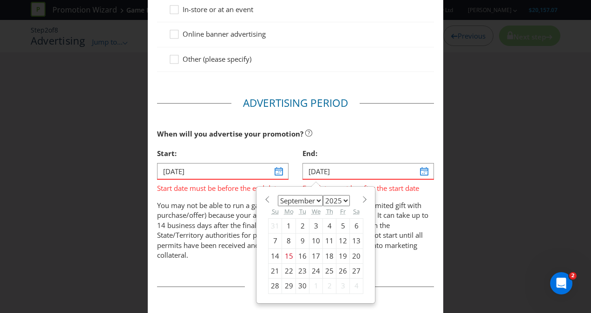
click at [350, 279] on div "4" at bounding box center [356, 286] width 13 height 15
type input "[DATE]"
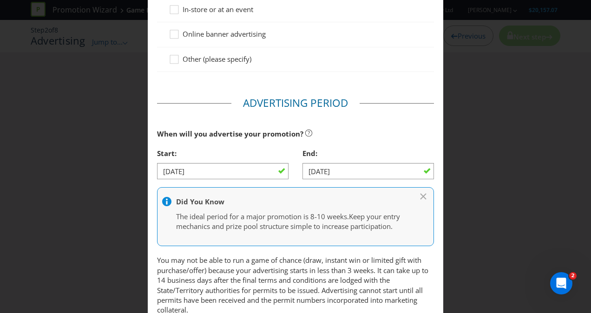
click at [309, 230] on p "The ideal period for a major promotion is 8-10 weeks. Keep your entry mechanics…" at bounding box center [290, 222] width 229 height 20
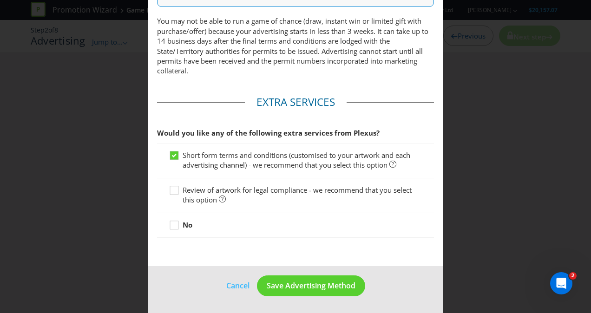
scroll to position [478, 0]
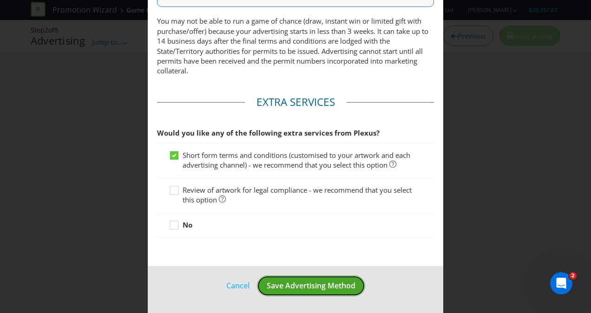
click at [299, 288] on span "Save Advertising Method" at bounding box center [311, 286] width 89 height 10
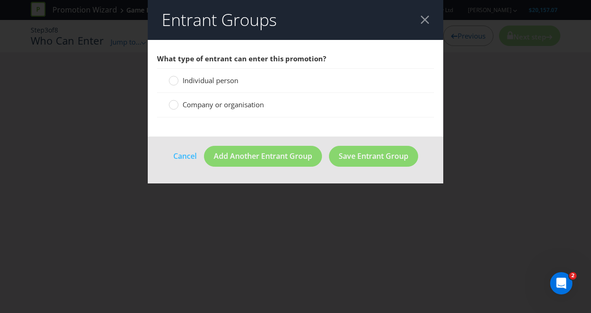
click at [209, 80] on span "Individual person" at bounding box center [211, 80] width 56 height 9
click at [0, 0] on input "Individual person" at bounding box center [0, 0] width 0 height 0
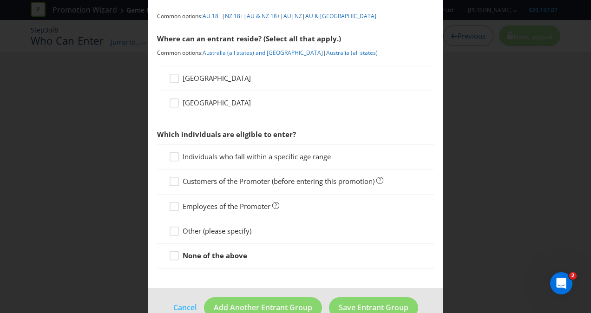
scroll to position [135, 0]
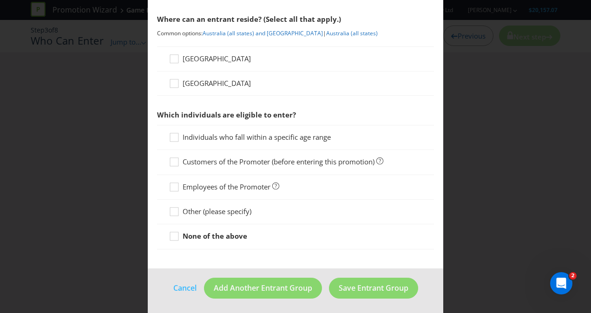
click at [190, 231] on strong "None of the above" at bounding box center [215, 235] width 65 height 9
click at [0, 0] on input "None of the above" at bounding box center [0, 0] width 0 height 0
click at [372, 293] on button "Save Entrant Group" at bounding box center [373, 288] width 89 height 21
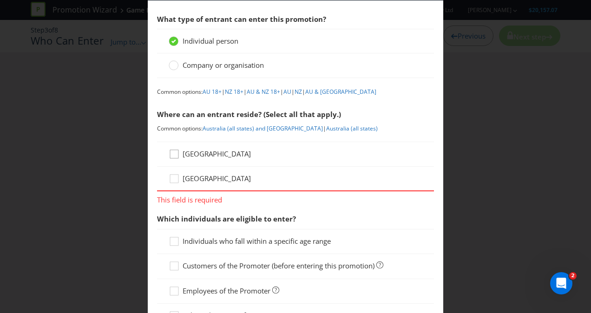
click at [170, 156] on icon at bounding box center [176, 156] width 14 height 14
click at [0, 0] on input "[GEOGRAPHIC_DATA]" at bounding box center [0, 0] width 0 height 0
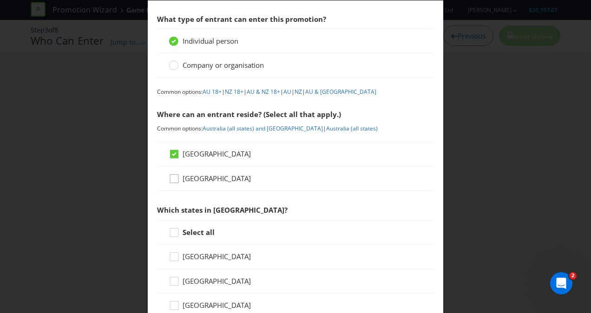
click at [172, 175] on div at bounding box center [174, 175] width 5 height 5
click at [0, 0] on input "[GEOGRAPHIC_DATA]" at bounding box center [0, 0] width 0 height 0
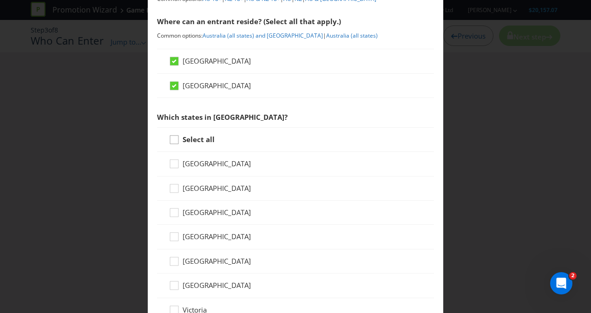
click at [176, 139] on icon at bounding box center [176, 142] width 14 height 14
click at [0, 0] on input "Select all" at bounding box center [0, 0] width 0 height 0
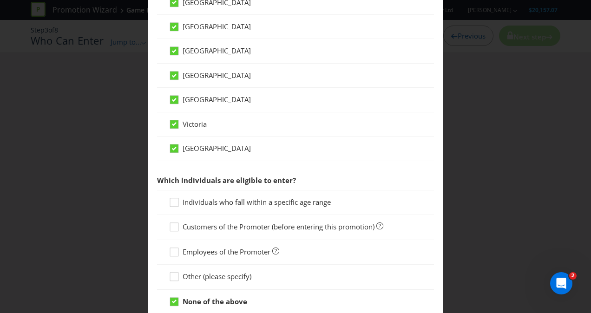
scroll to position [382, 0]
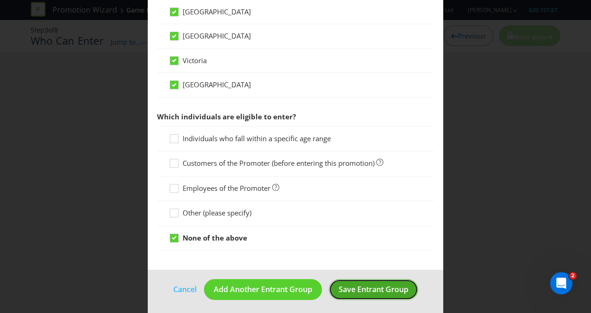
click at [352, 288] on span "Save Entrant Group" at bounding box center [374, 289] width 70 height 10
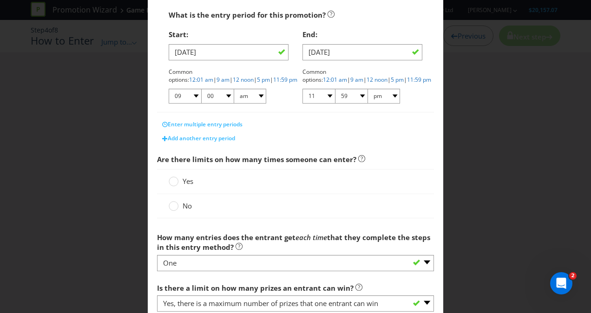
scroll to position [232, 0]
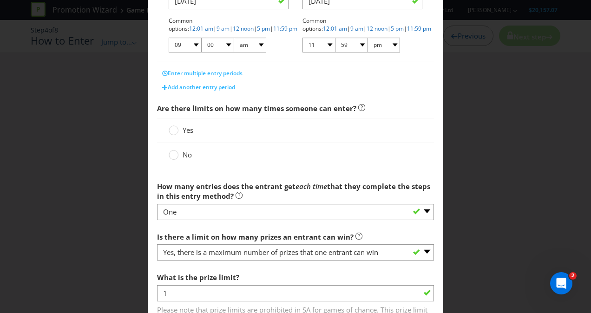
click at [203, 150] on div "No" at bounding box center [296, 155] width 254 height 10
click at [194, 154] on div "No" at bounding box center [296, 155] width 254 height 10
click at [169, 153] on circle at bounding box center [173, 154] width 9 height 9
click at [0, 0] on input "No" at bounding box center [0, 0] width 0 height 0
click at [200, 220] on div at bounding box center [295, 220] width 277 height 1
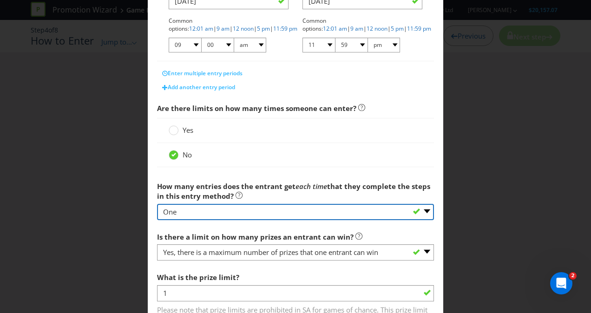
click at [200, 212] on select "-- Please select -- One More than one Other (please specify) Not applicable - g…" at bounding box center [295, 212] width 277 height 16
click at [157, 204] on select "-- Please select -- One More than one Other (please specify) Not applicable - g…" at bounding box center [295, 212] width 277 height 16
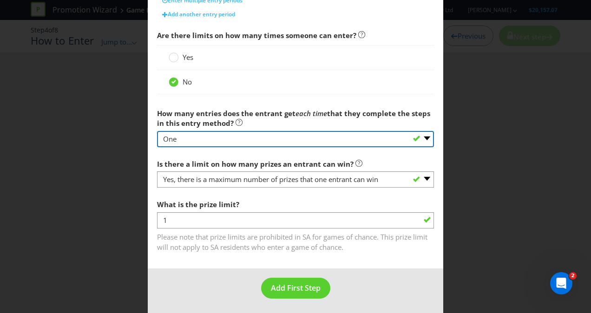
scroll to position [306, 0]
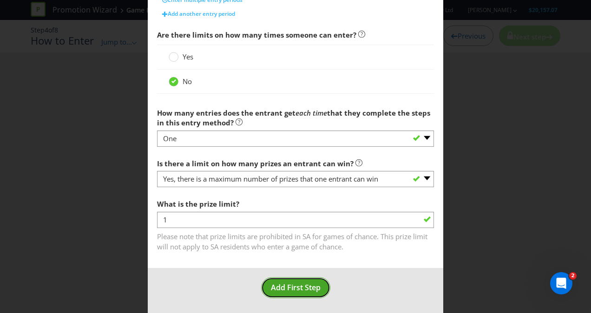
click at [287, 282] on span "Add First Step" at bounding box center [296, 287] width 50 height 10
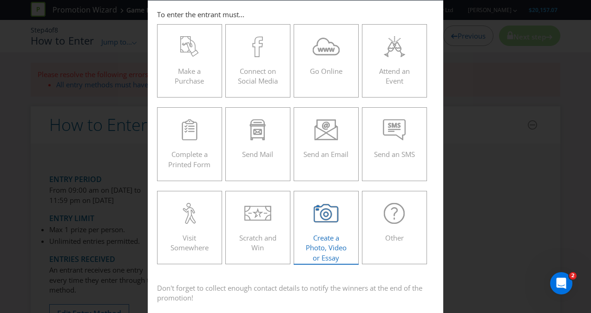
click at [340, 247] on span "Create a Photo, Video or Essay" at bounding box center [326, 247] width 41 height 29
click at [0, 0] on input "Create a Photo, Video or Essay" at bounding box center [0, 0] width 0 height 0
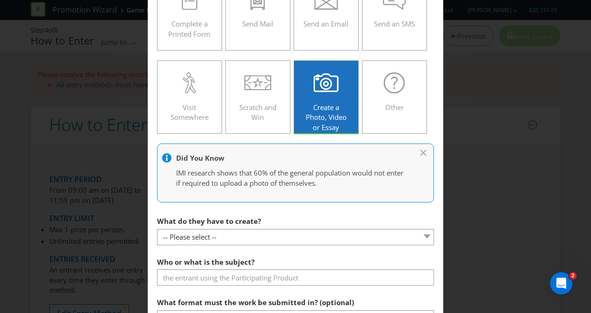
scroll to position [179, 0]
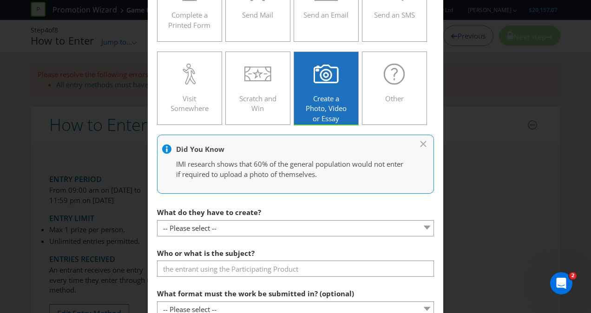
click at [357, 175] on p "IMI research shows that 60% of the general population would not enter if requir…" at bounding box center [290, 169] width 229 height 20
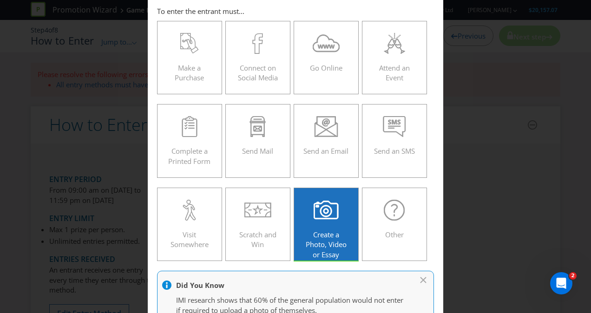
scroll to position [39, 0]
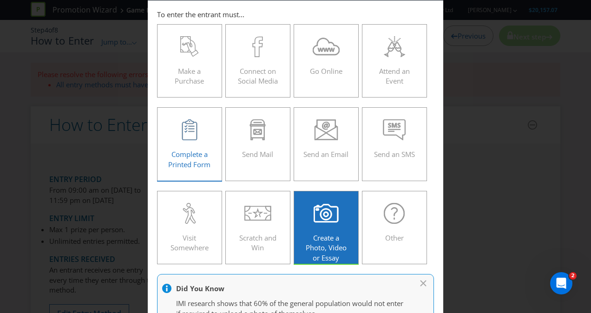
click at [184, 151] on span "Complete a Printed Form" at bounding box center [189, 159] width 42 height 19
click at [0, 0] on input "Complete a Printed Form" at bounding box center [0, 0] width 0 height 0
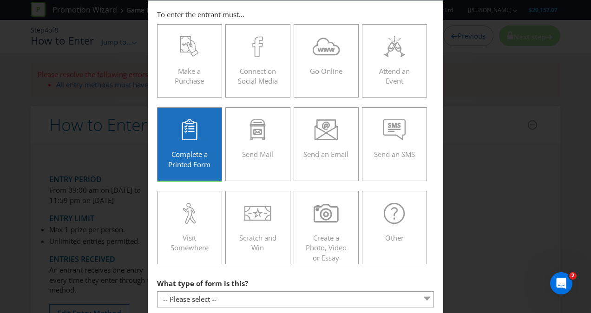
scroll to position [132, 0]
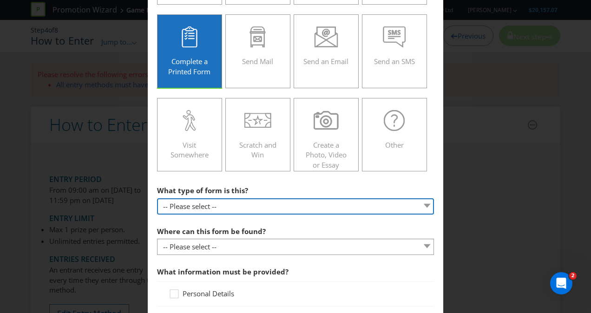
click at [188, 199] on select "-- Please select -- Entry form for a competition Claim form for a gift with pur…" at bounding box center [295, 206] width 277 height 16
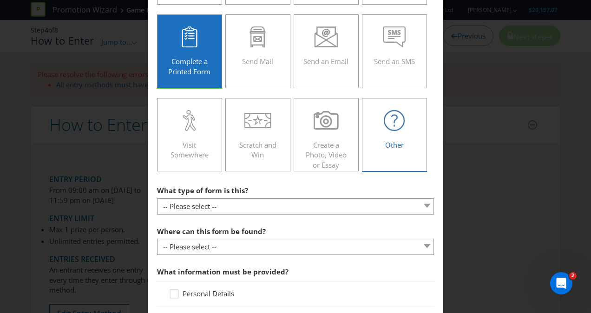
click at [390, 137] on div "Other" at bounding box center [395, 131] width 46 height 42
click at [0, 0] on input "Other" at bounding box center [0, 0] width 0 height 0
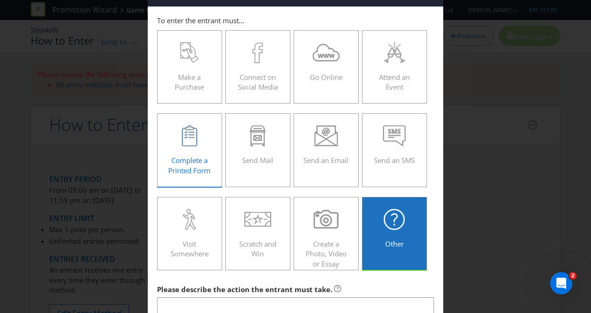
scroll to position [0, 0]
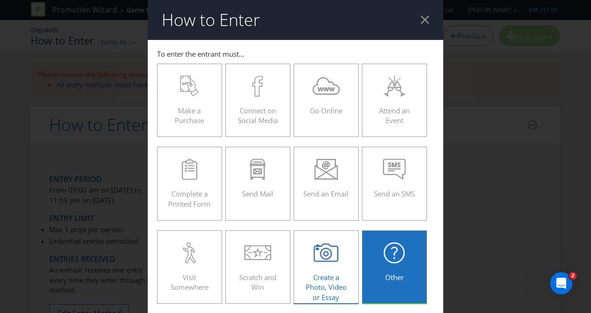
click at [304, 268] on div "Create a Photo, Video or Essay" at bounding box center [326, 263] width 46 height 42
click at [0, 0] on input "Create a Photo, Video or Essay" at bounding box center [0, 0] width 0 height 0
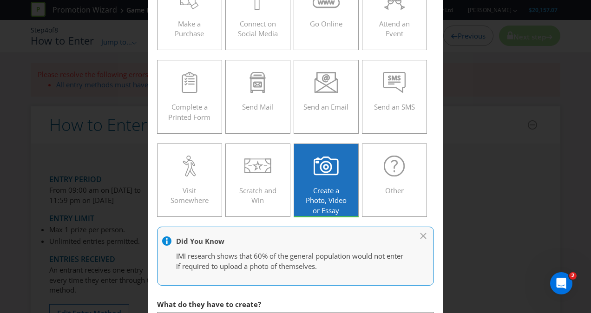
scroll to position [139, 0]
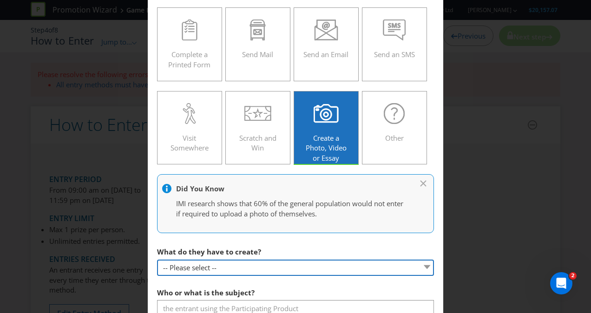
click at [194, 261] on select "-- Please select -- Video Photo Essay Other (please specify)" at bounding box center [295, 268] width 277 height 16
select select "ESSAY"
click at [157, 260] on select "-- Please select -- Video Photo Essay Other (please specify)" at bounding box center [295, 268] width 277 height 16
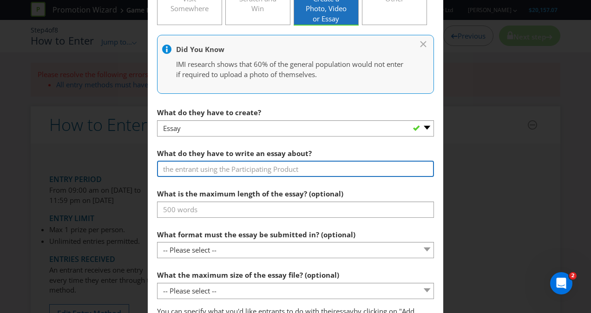
click at [210, 174] on input "text" at bounding box center [295, 169] width 277 height 16
